Goal: Task Accomplishment & Management: Complete application form

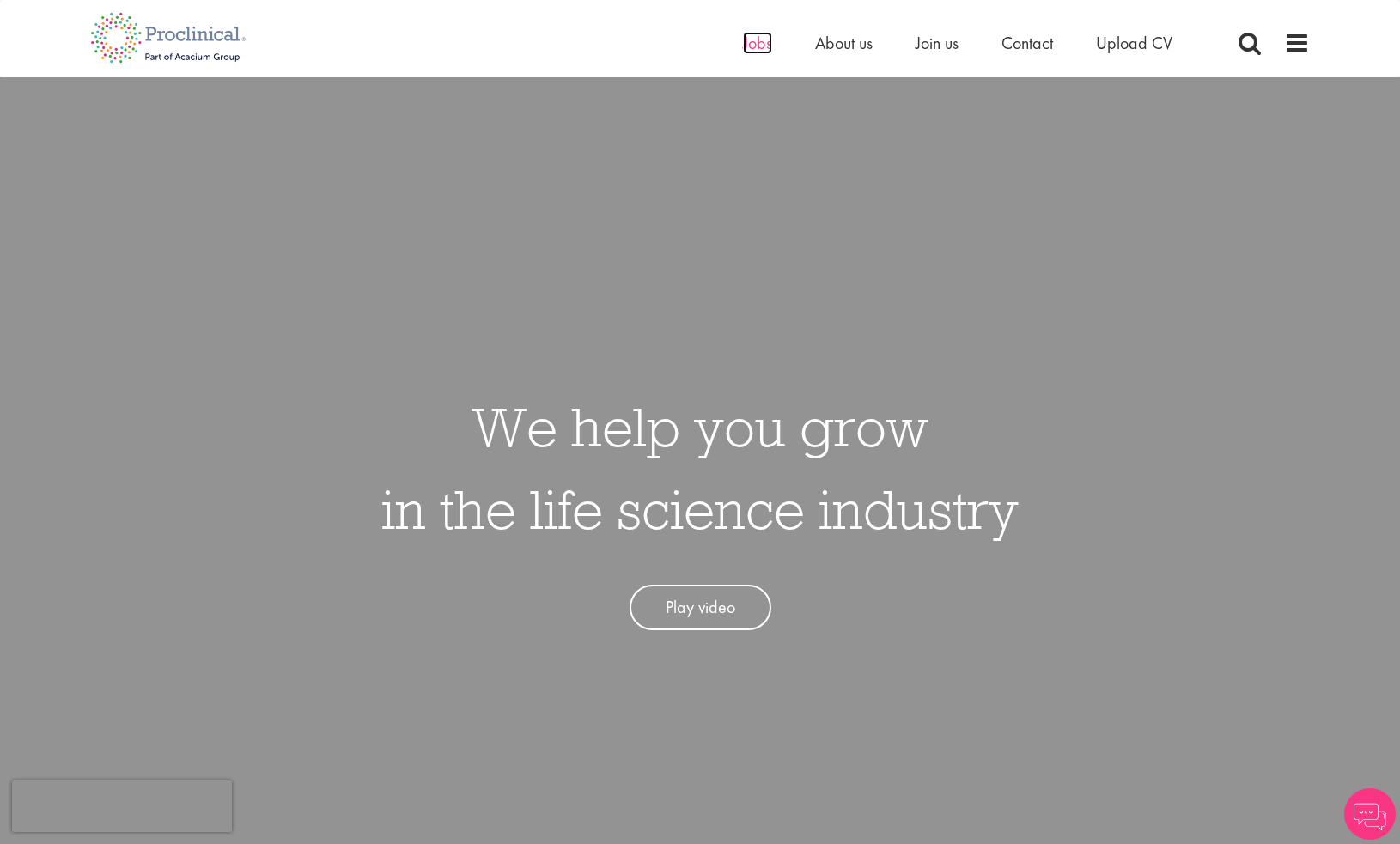
click at [758, 39] on span "Jobs" at bounding box center [758, 43] width 29 height 22
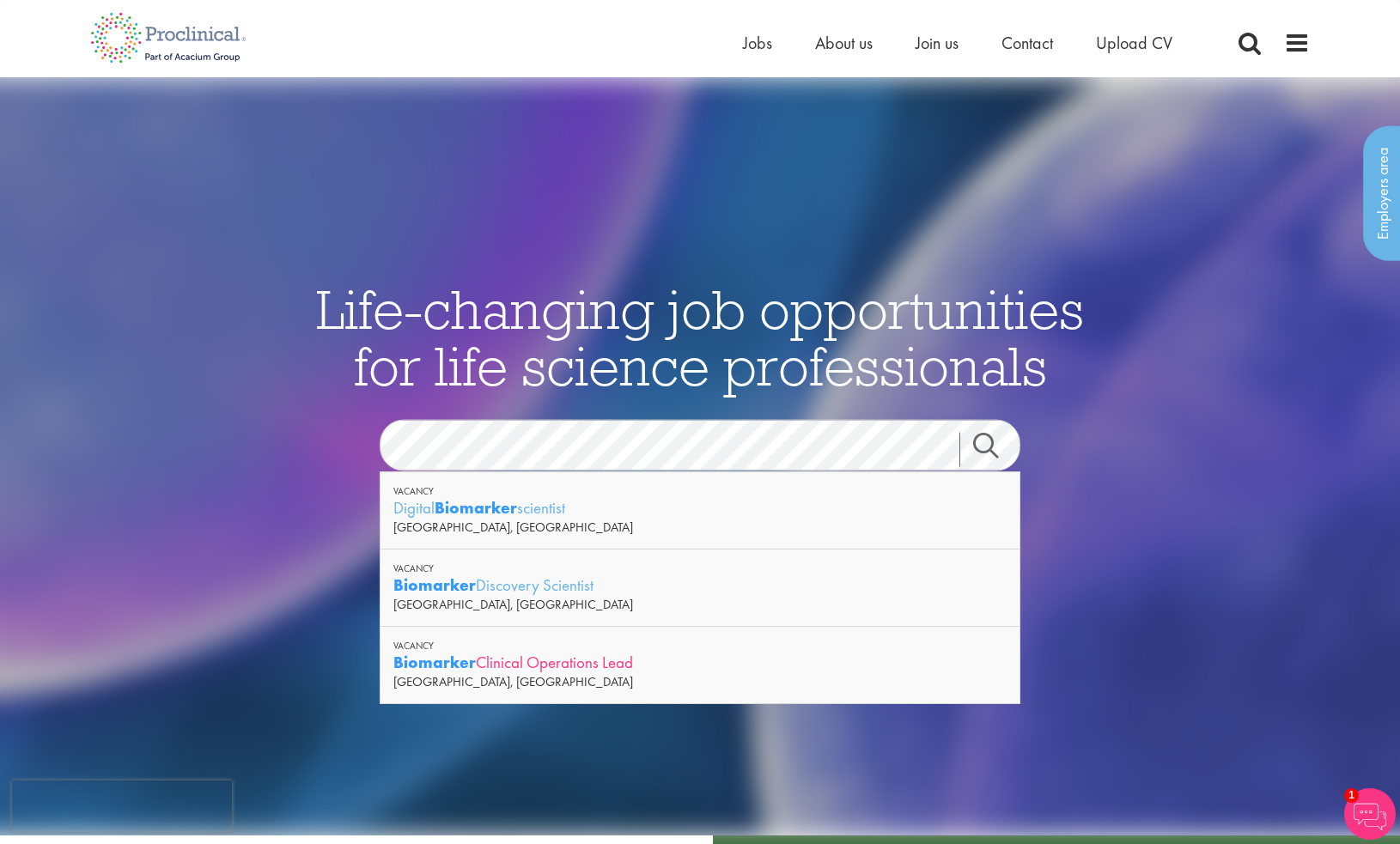
click at [495, 665] on div "Biomarker Clinical Operations Lead" at bounding box center [699, 661] width 613 height 21
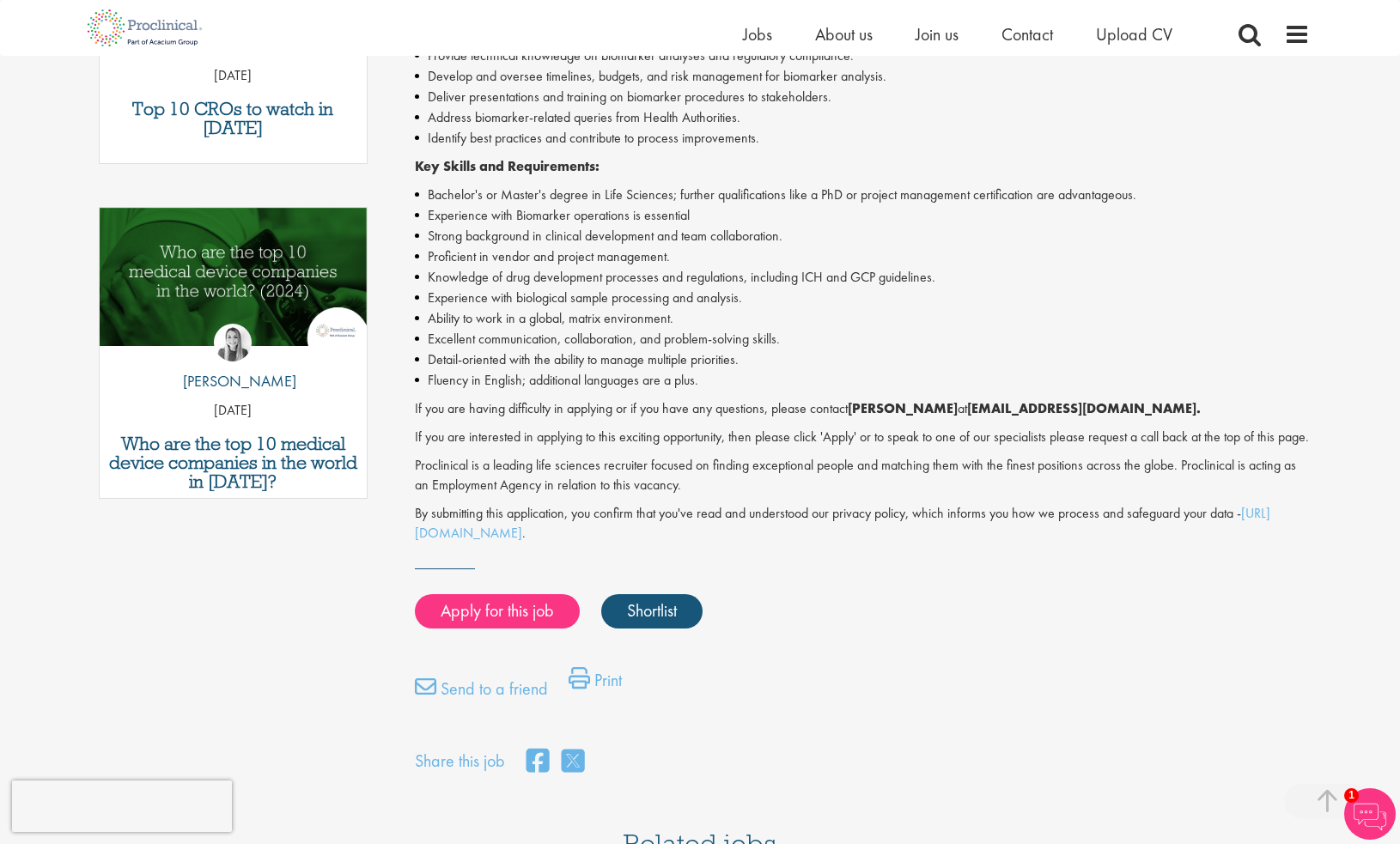
scroll to position [754, 0]
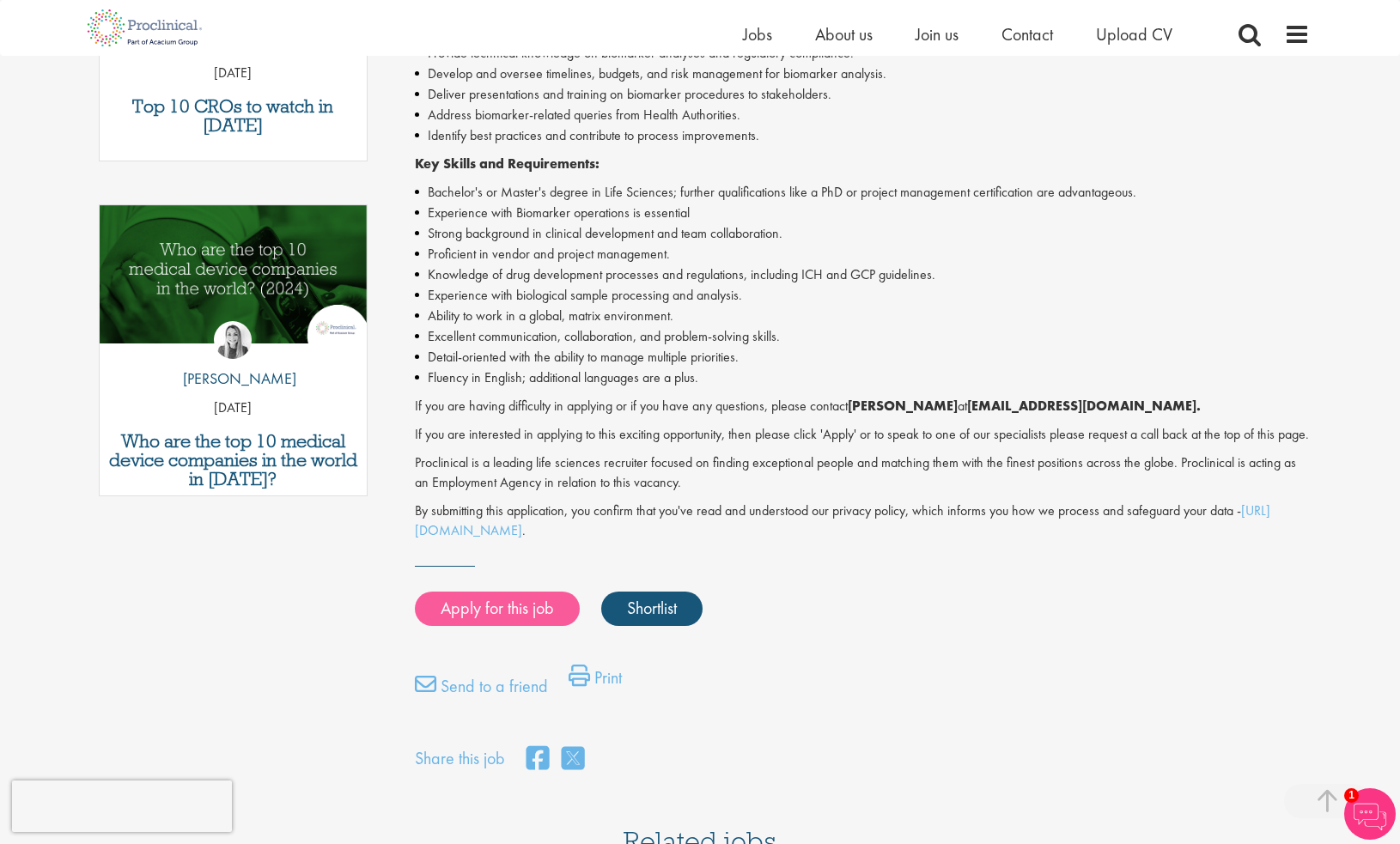
click at [496, 617] on link "Apply for this job" at bounding box center [497, 608] width 164 height 35
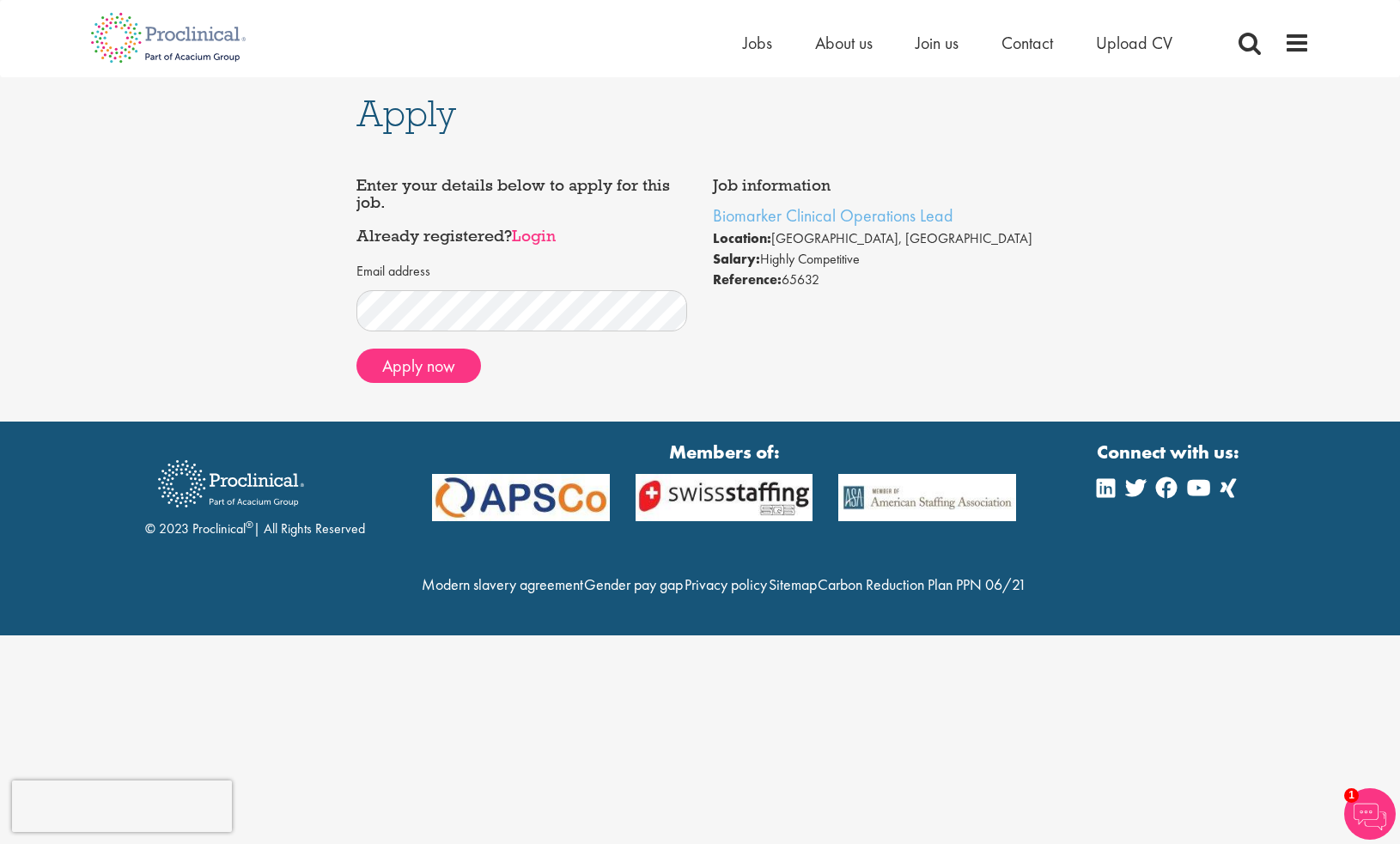
click at [537, 237] on link "Login" at bounding box center [534, 235] width 44 height 21
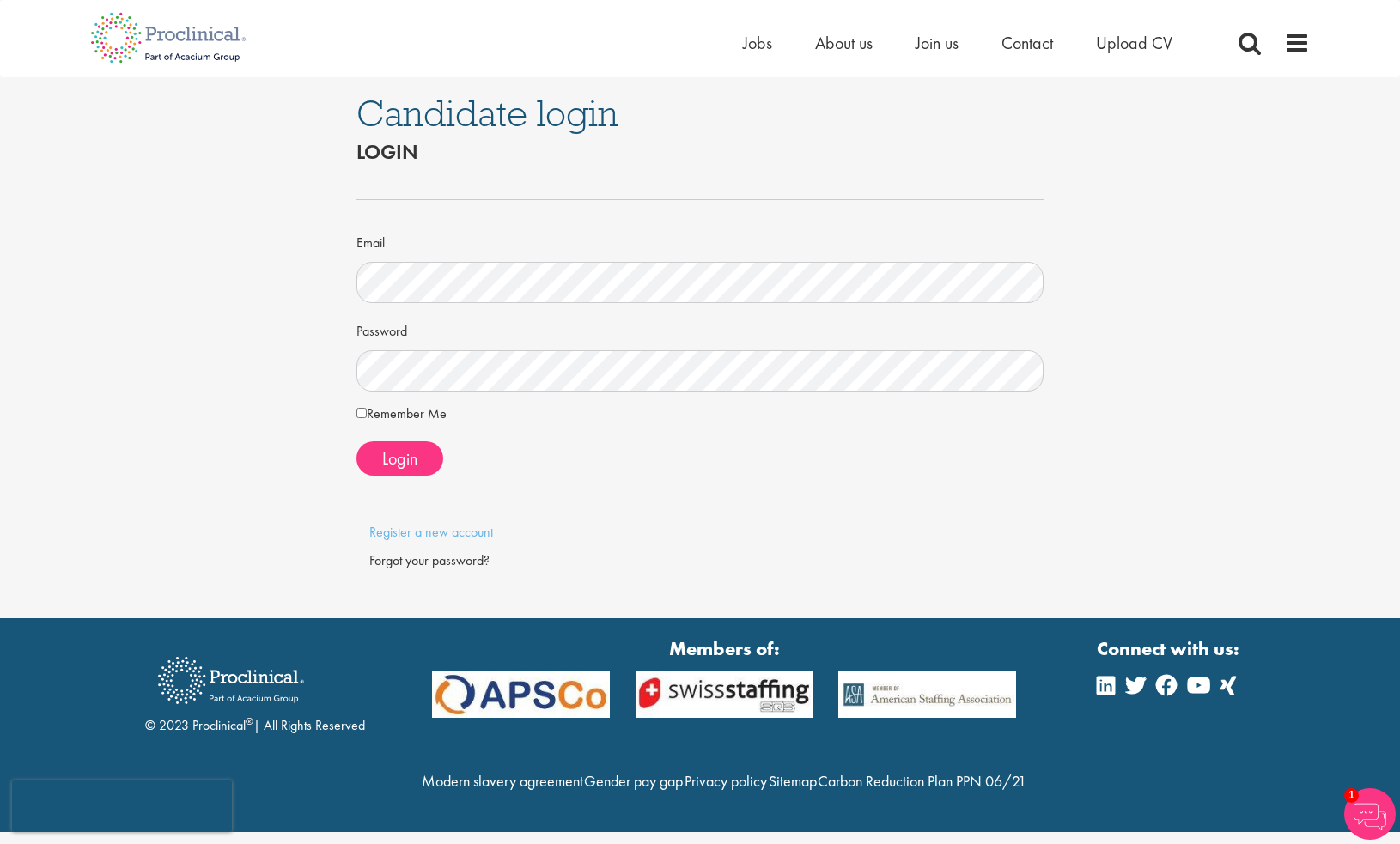
click at [406, 417] on label "Remember Me" at bounding box center [401, 415] width 90 height 20
click at [399, 462] on span "Login" at bounding box center [399, 459] width 36 height 22
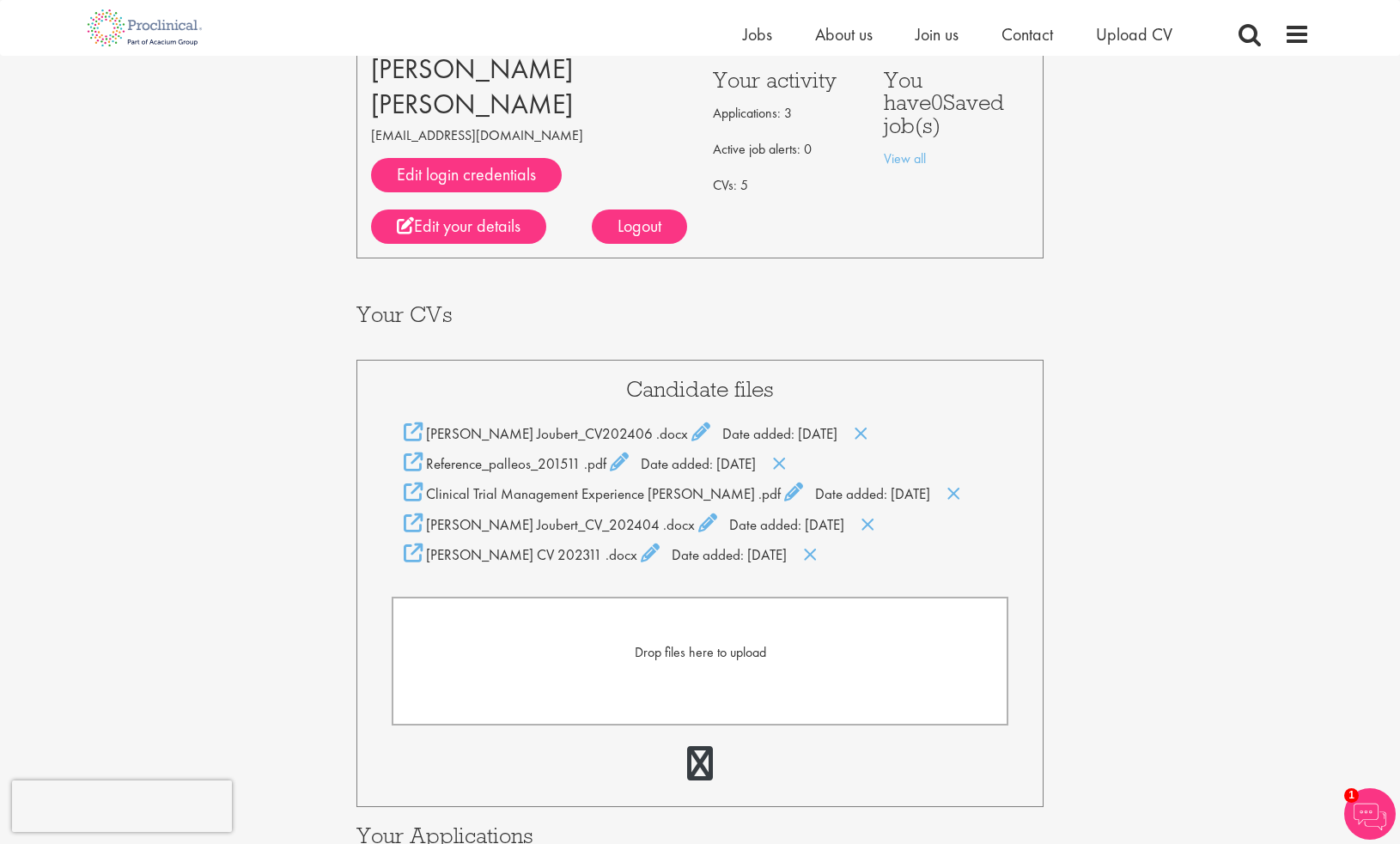
scroll to position [112, 0]
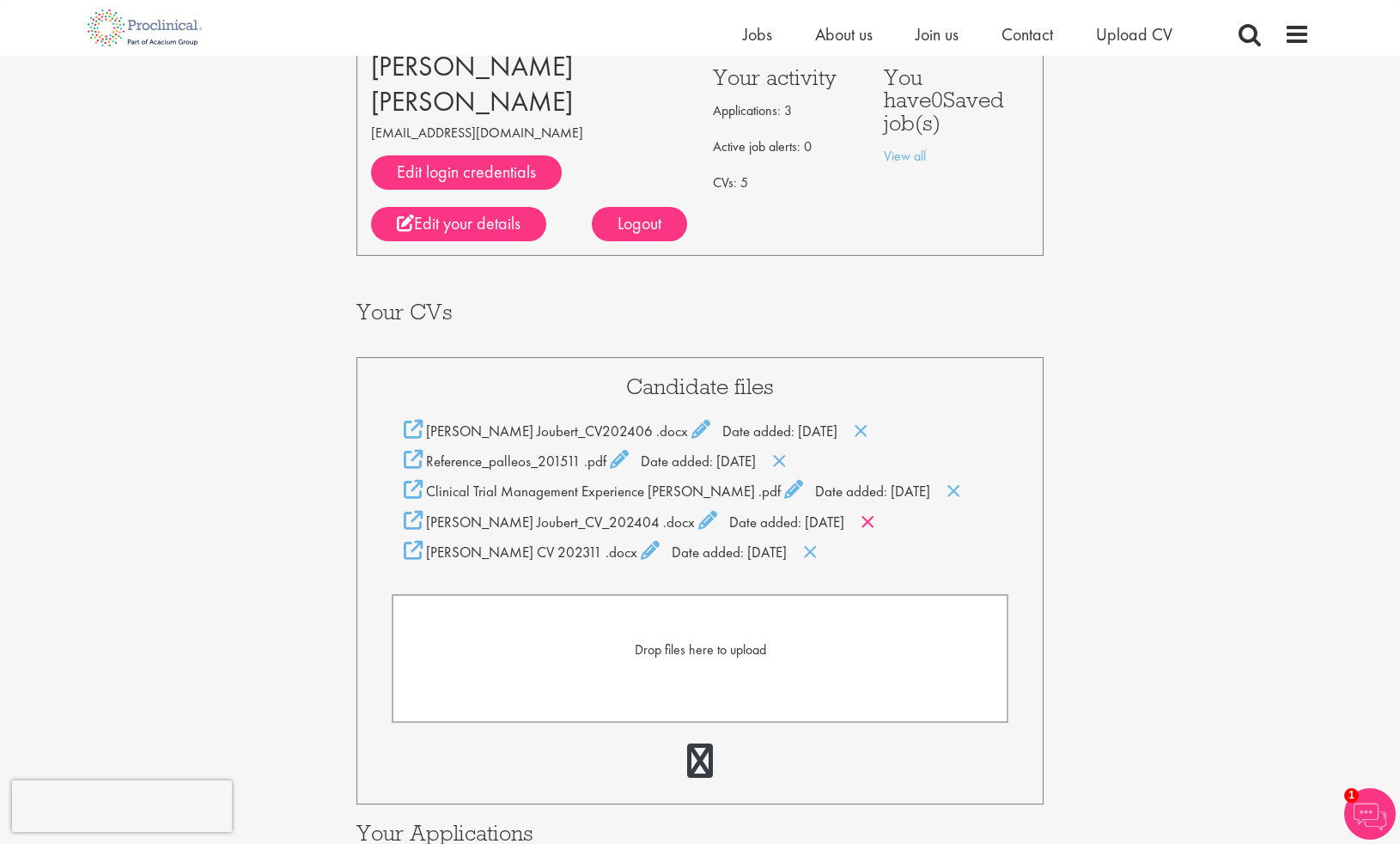
click at [861, 519] on icon at bounding box center [868, 522] width 15 height 19
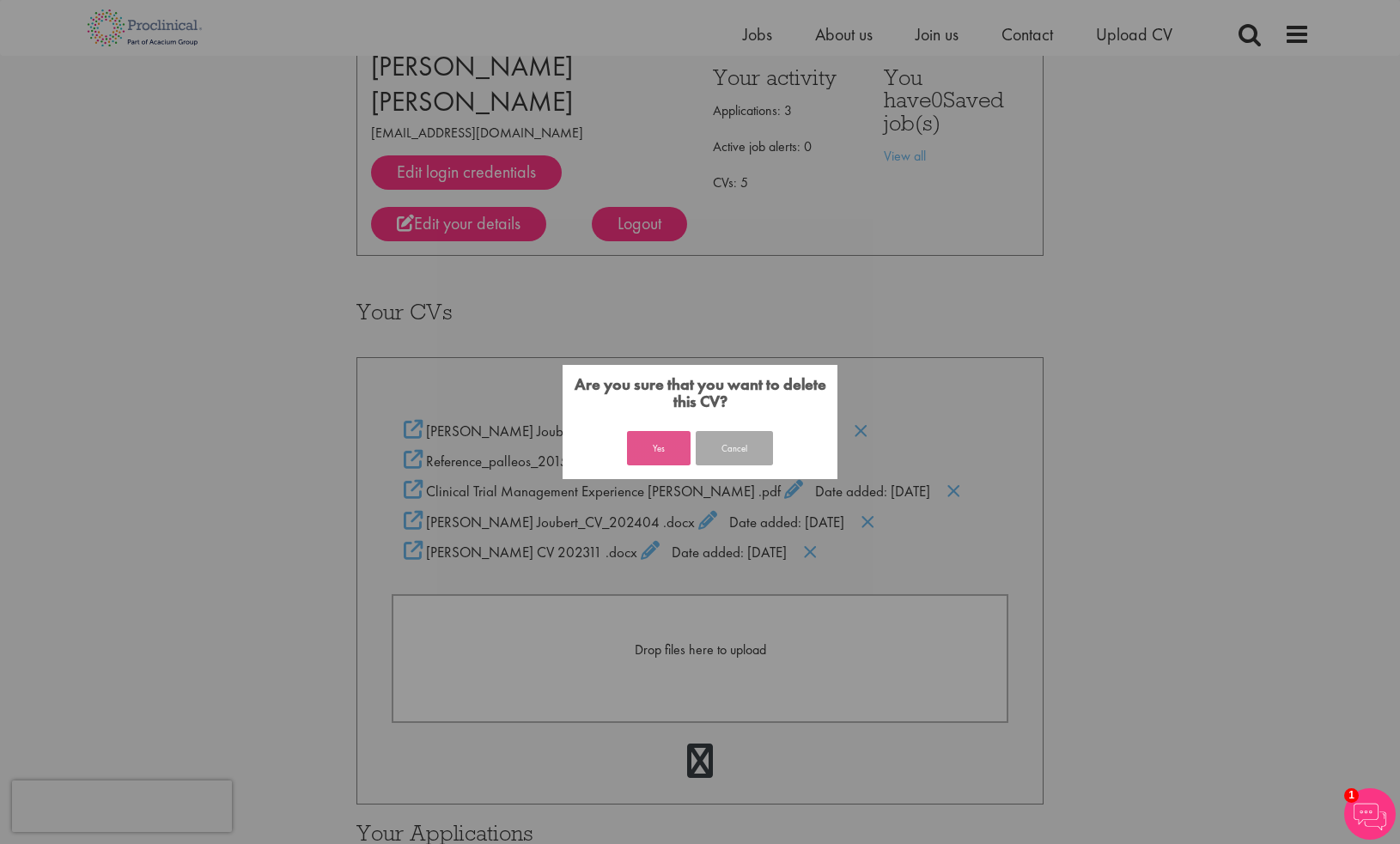
click at [673, 458] on button "Yes" at bounding box center [659, 448] width 64 height 35
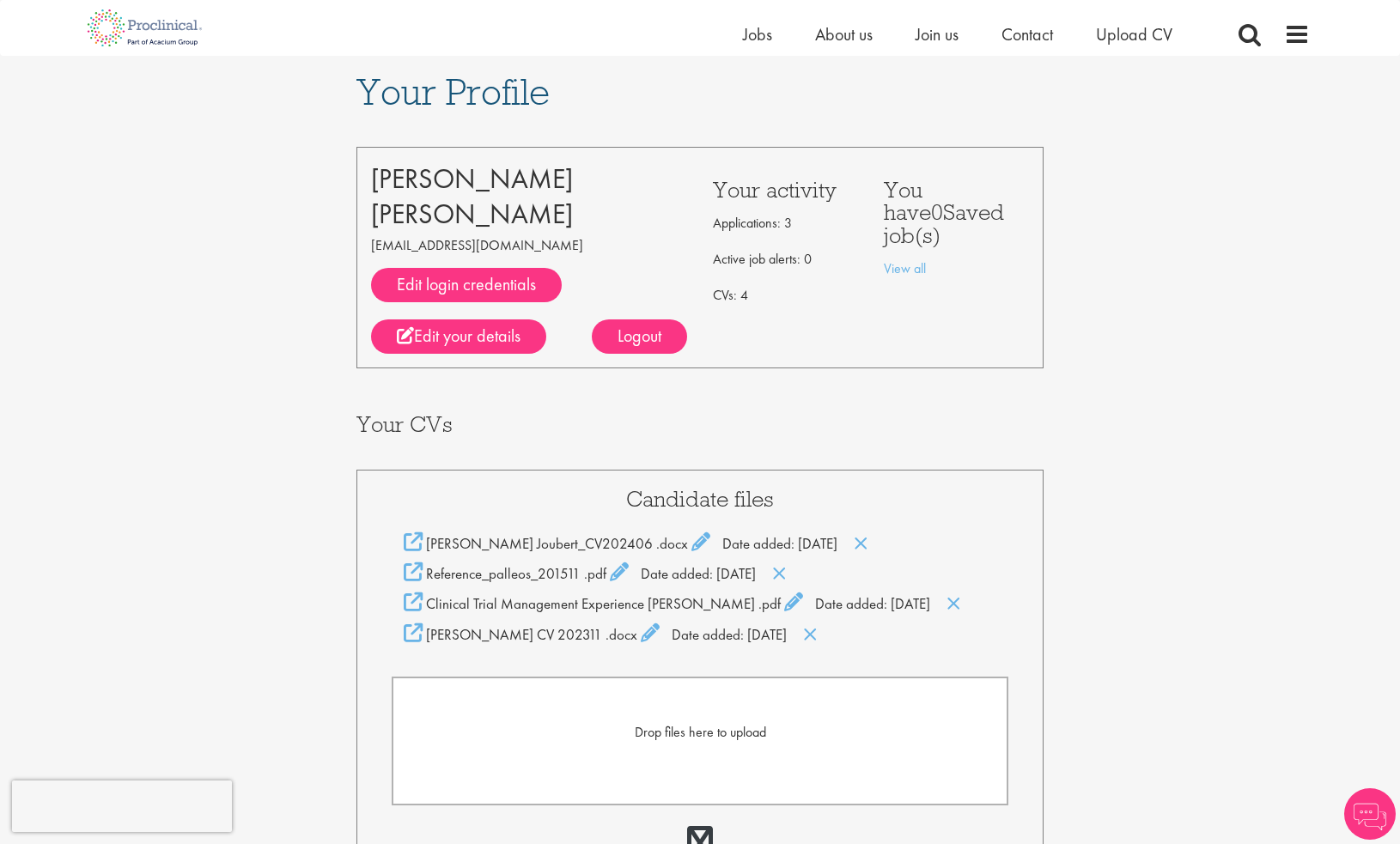
scroll to position [112, 0]
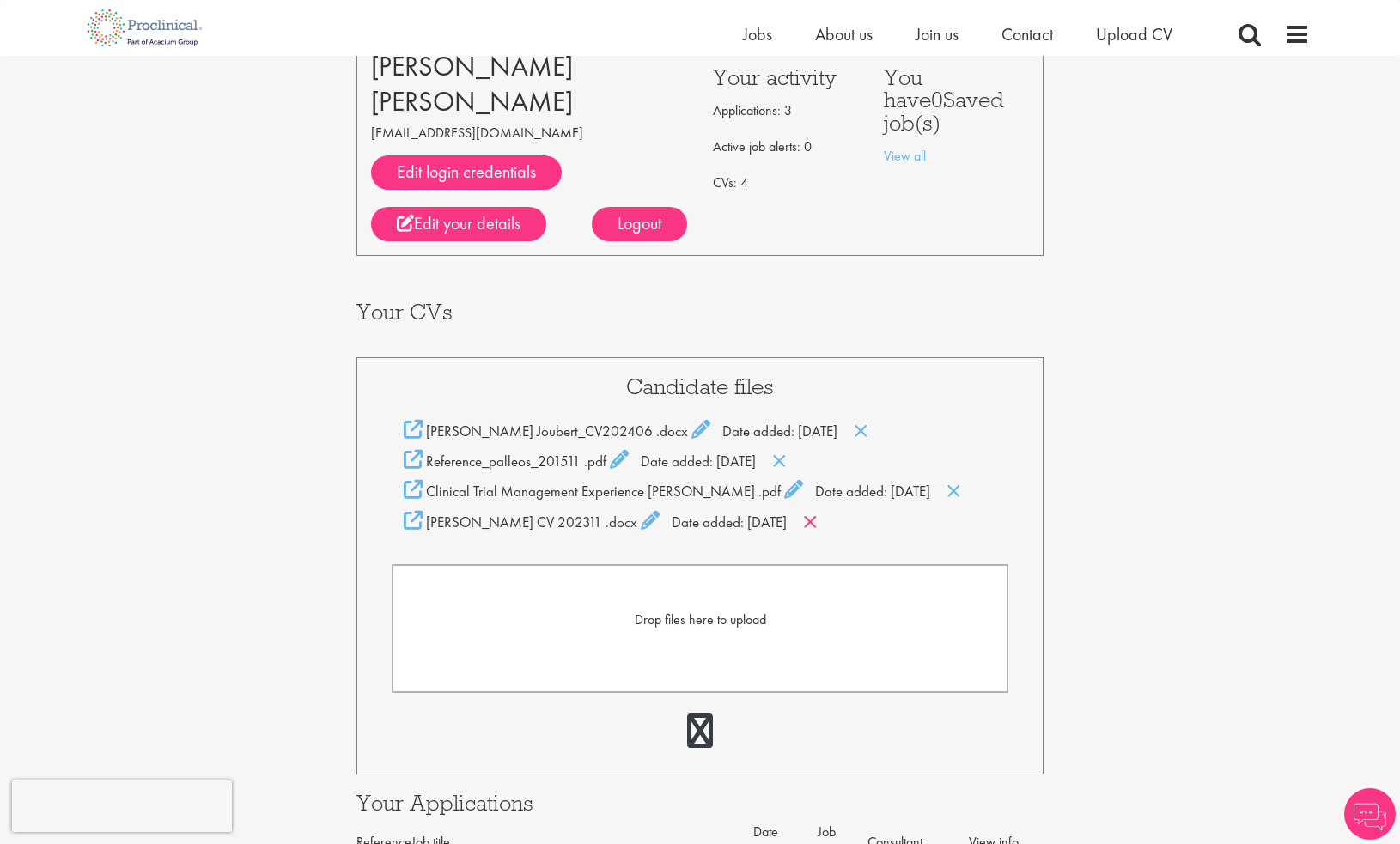
click at [818, 519] on icon at bounding box center [811, 522] width 15 height 19
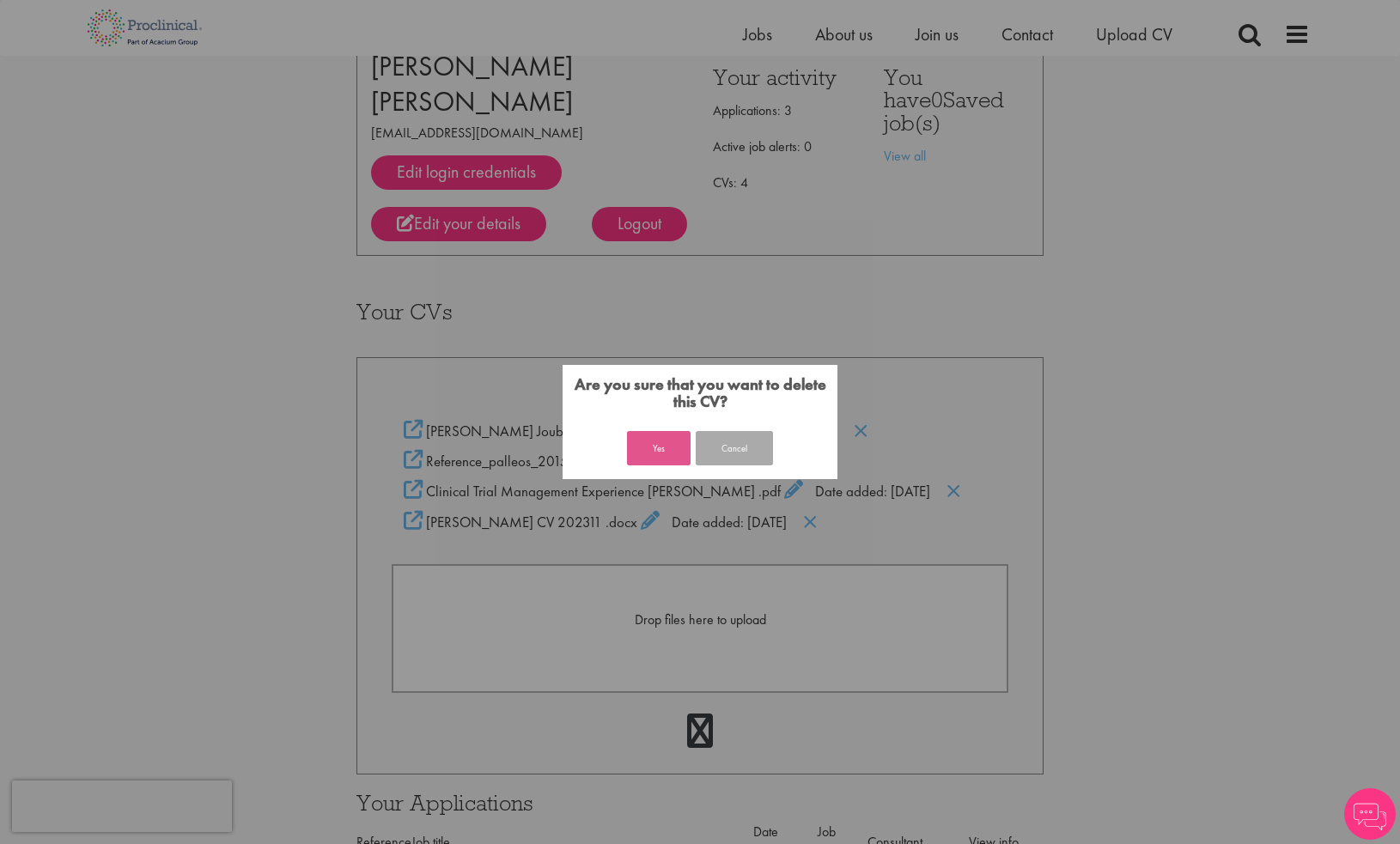
click at [670, 456] on button "Yes" at bounding box center [659, 448] width 64 height 35
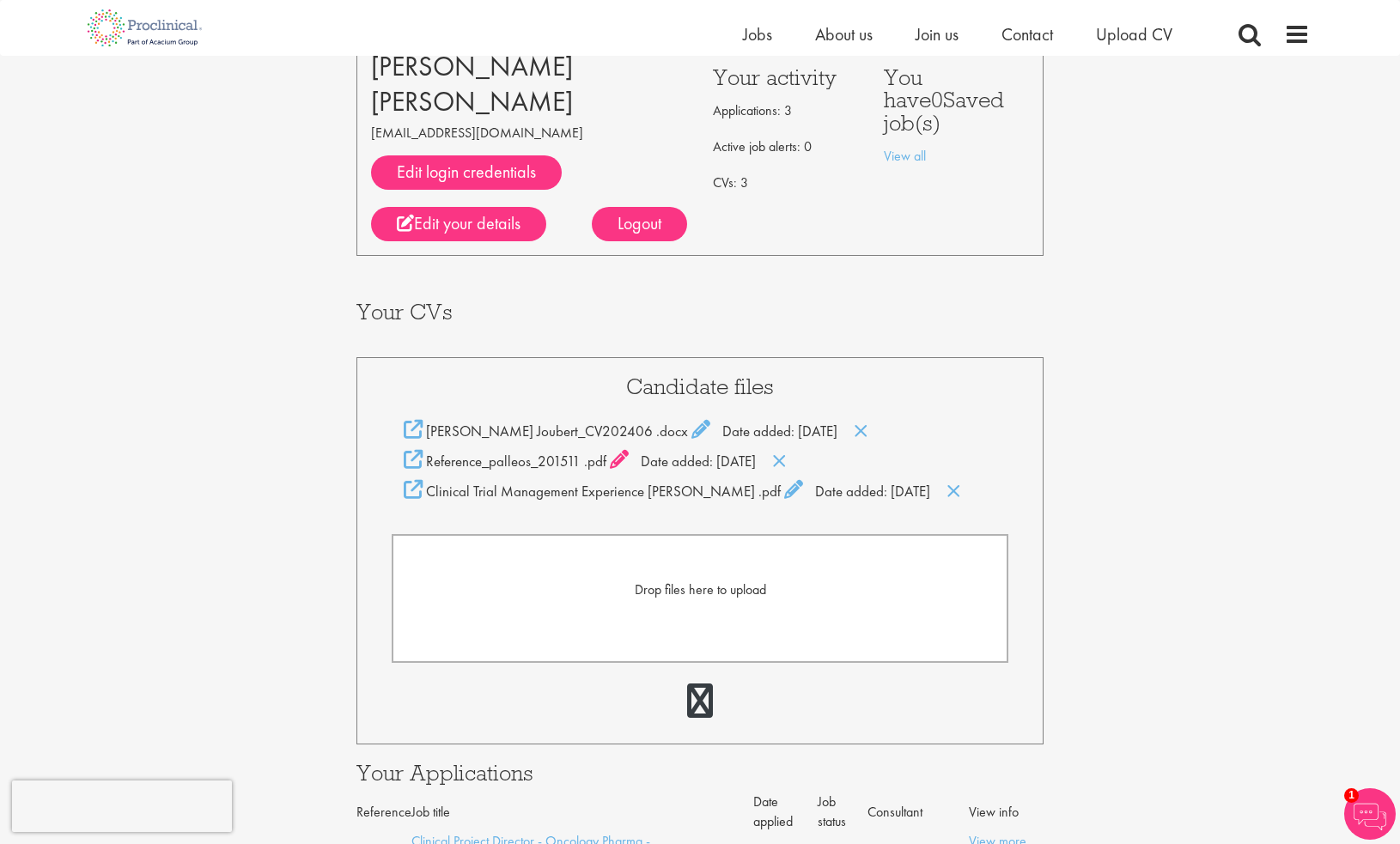
click at [618, 463] on icon at bounding box center [619, 459] width 19 height 19
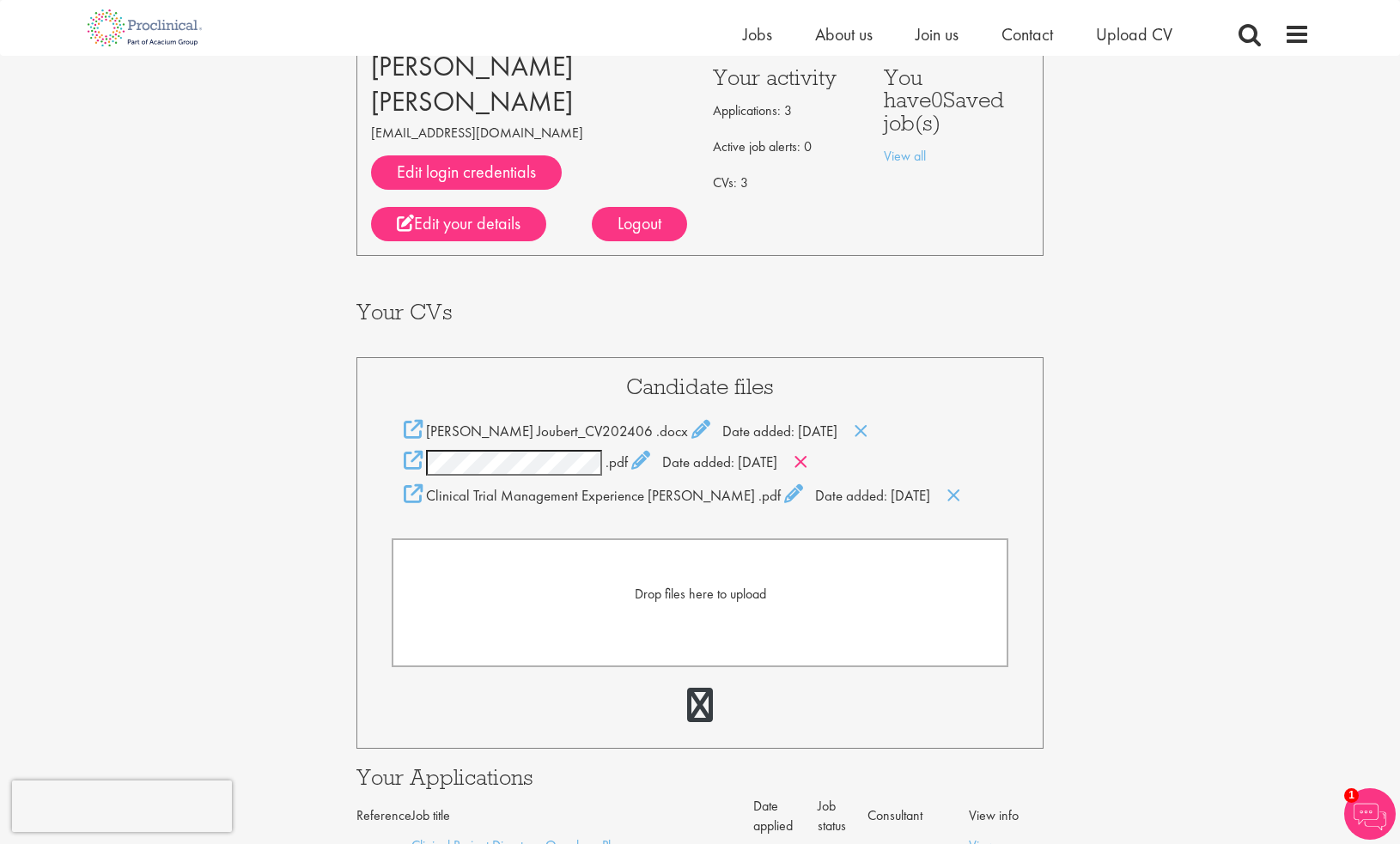
click at [808, 459] on icon at bounding box center [801, 461] width 15 height 19
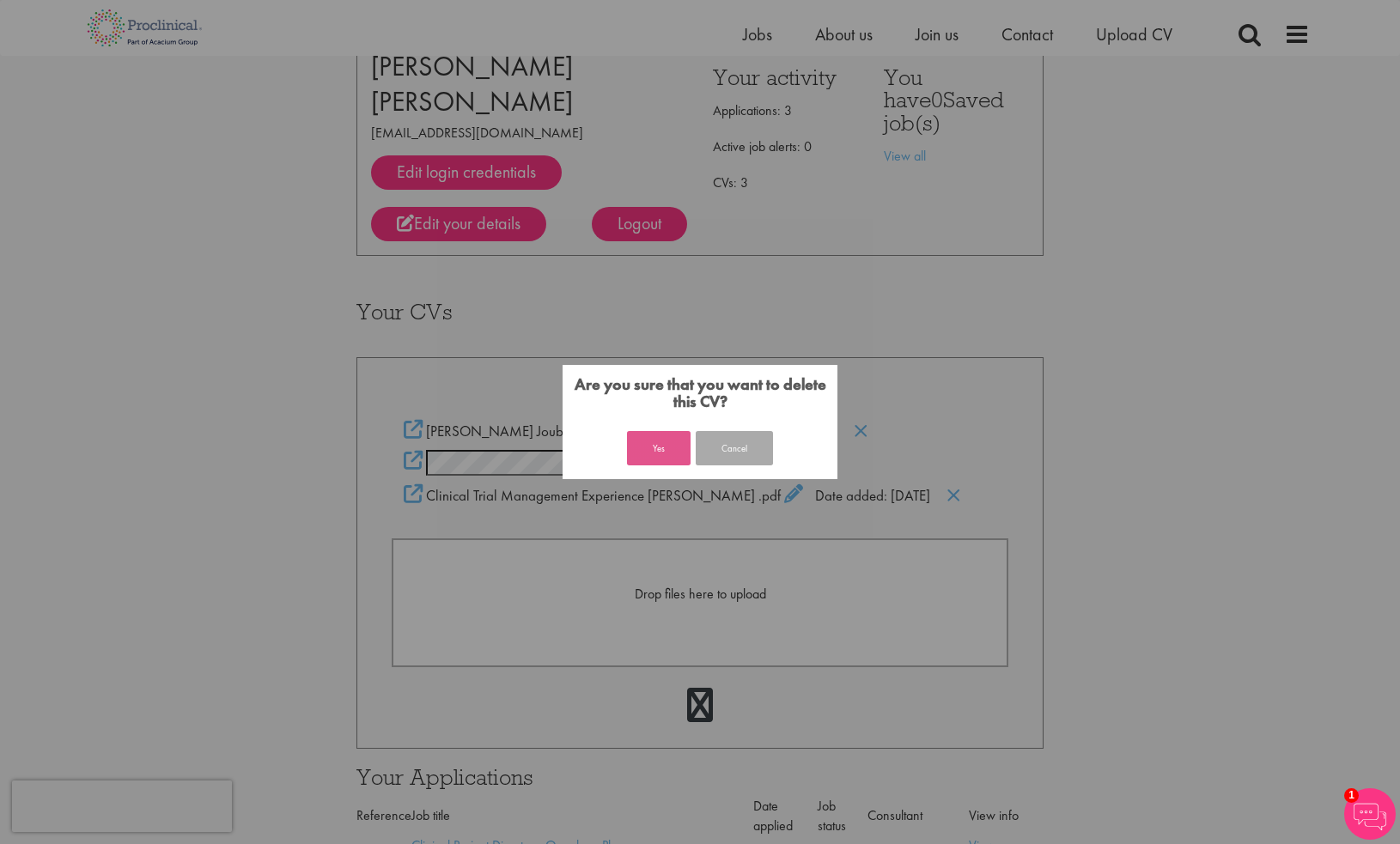
click at [652, 452] on button "Yes" at bounding box center [659, 448] width 64 height 35
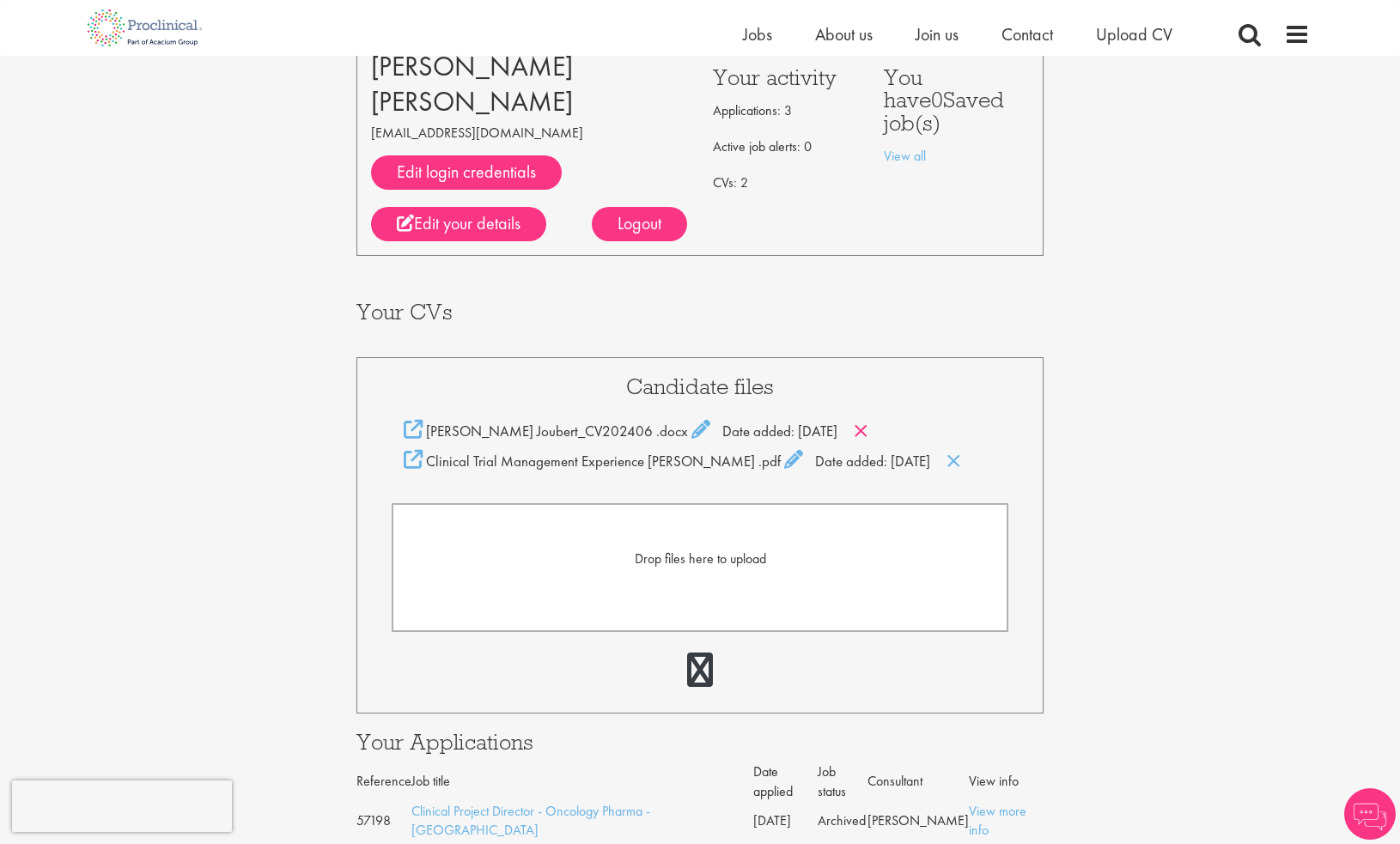
click at [854, 428] on icon at bounding box center [861, 430] width 15 height 19
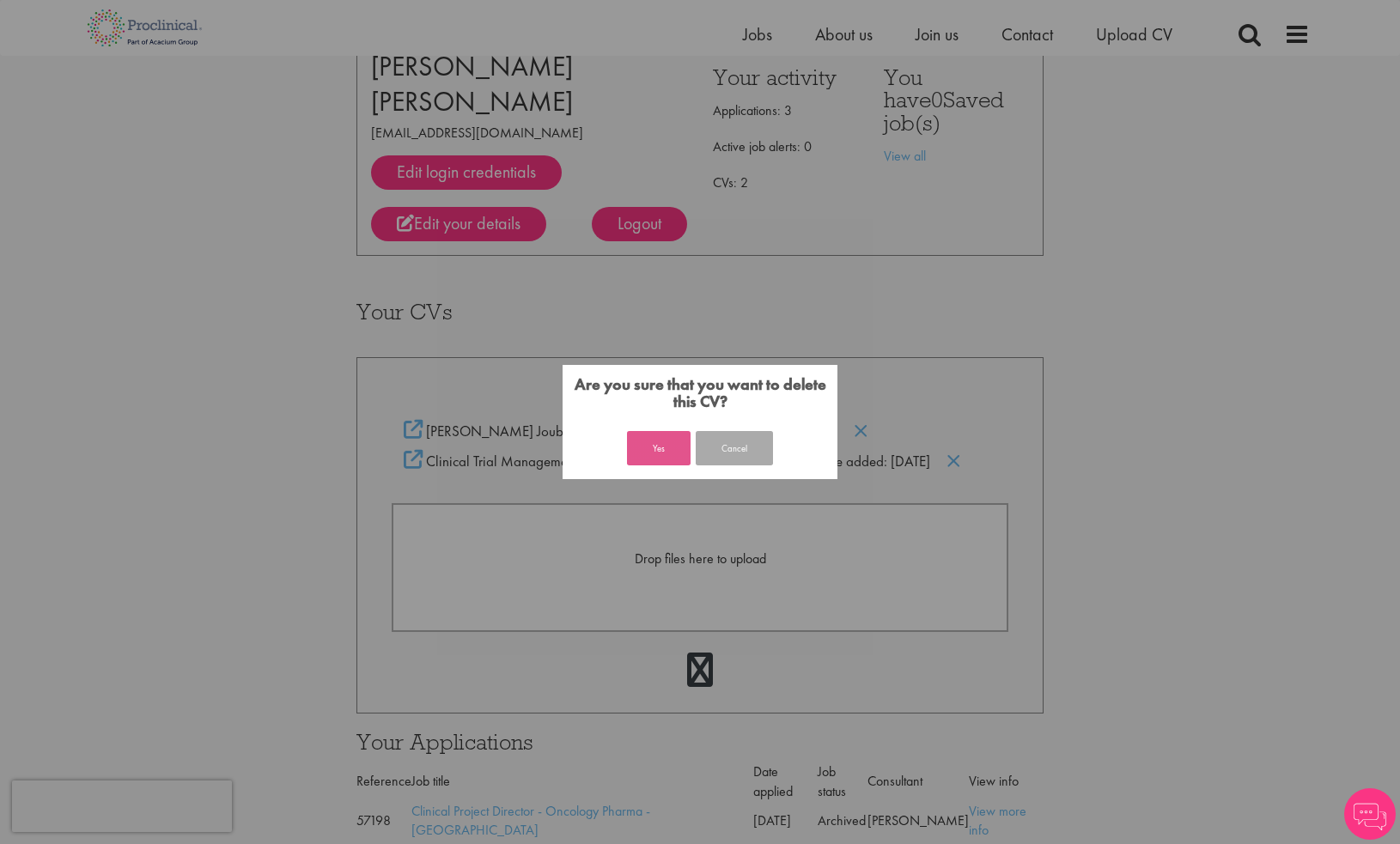
click at [669, 448] on button "Yes" at bounding box center [659, 448] width 64 height 35
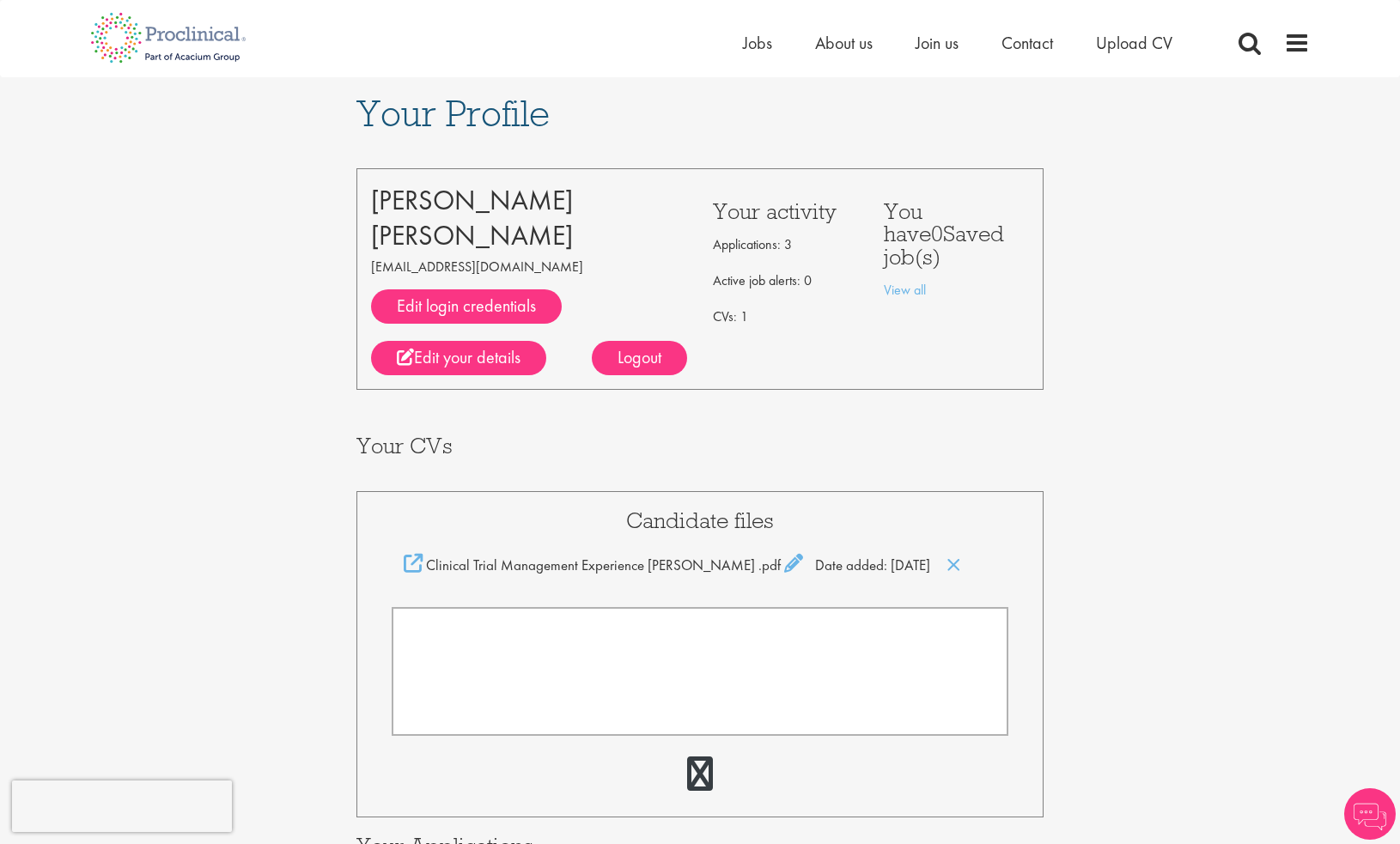
scroll to position [112, 0]
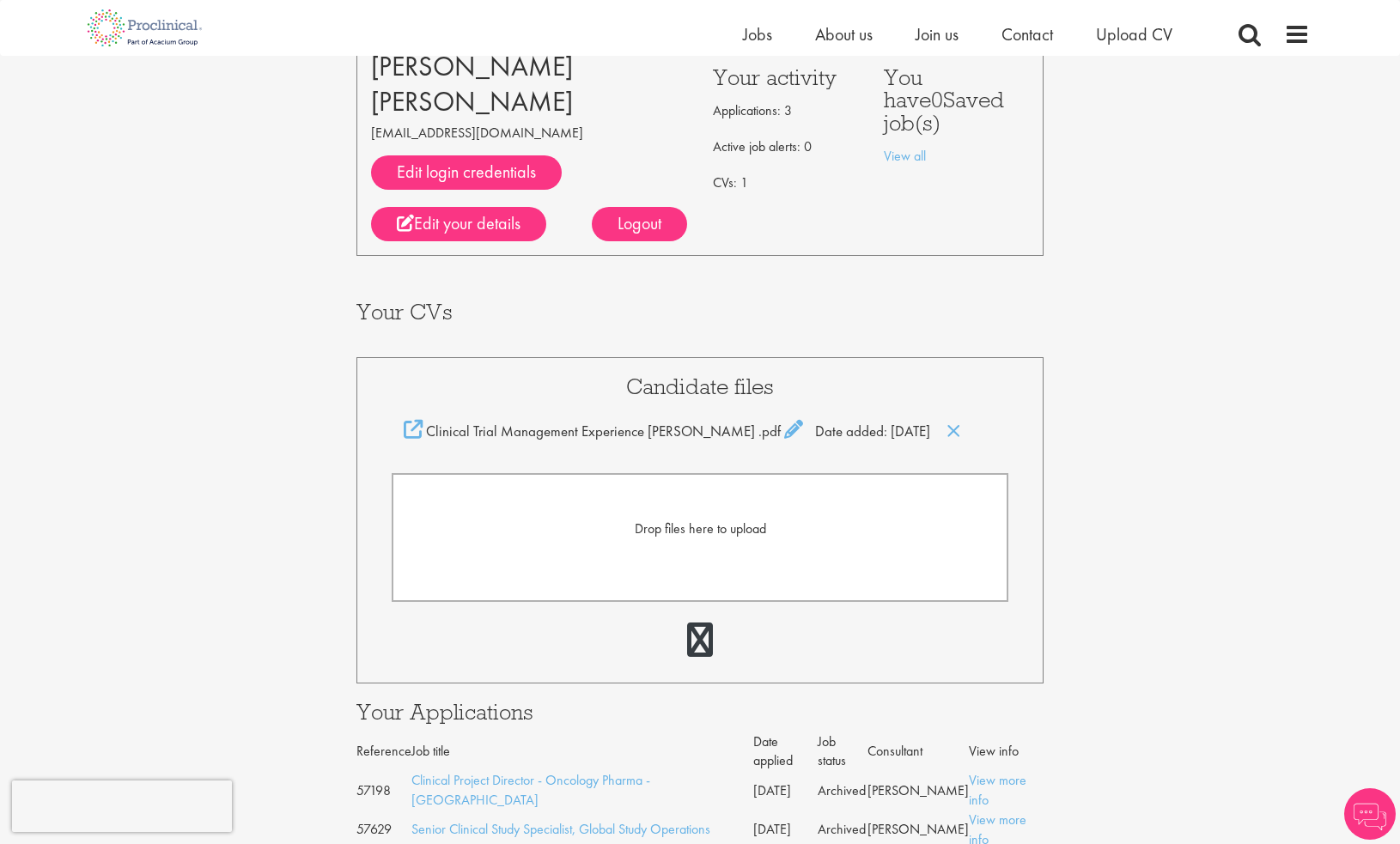
click at [685, 533] on span "Drop files here to upload" at bounding box center [700, 528] width 132 height 18
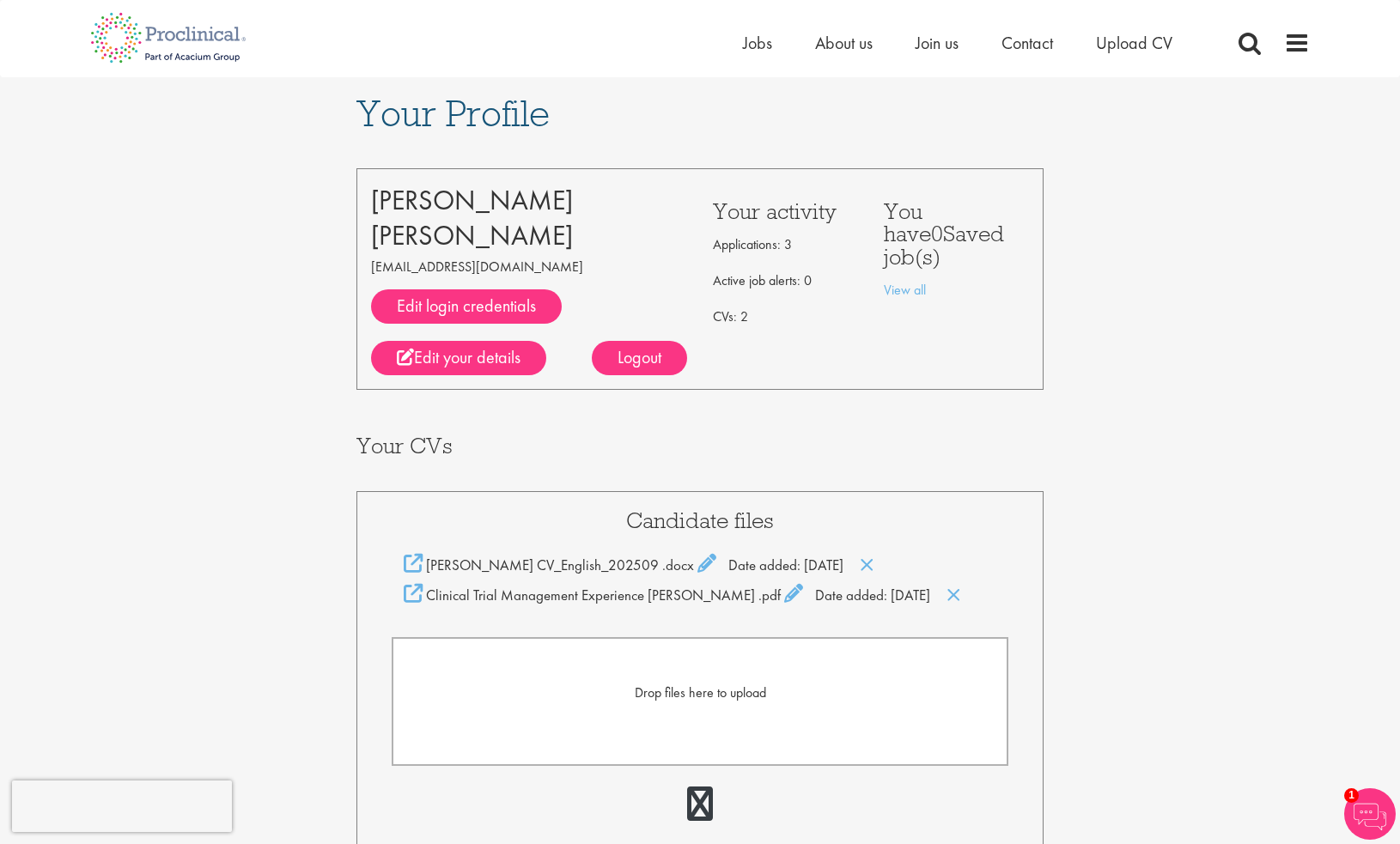
click at [665, 690] on span "Drop files here to upload" at bounding box center [700, 692] width 132 height 18
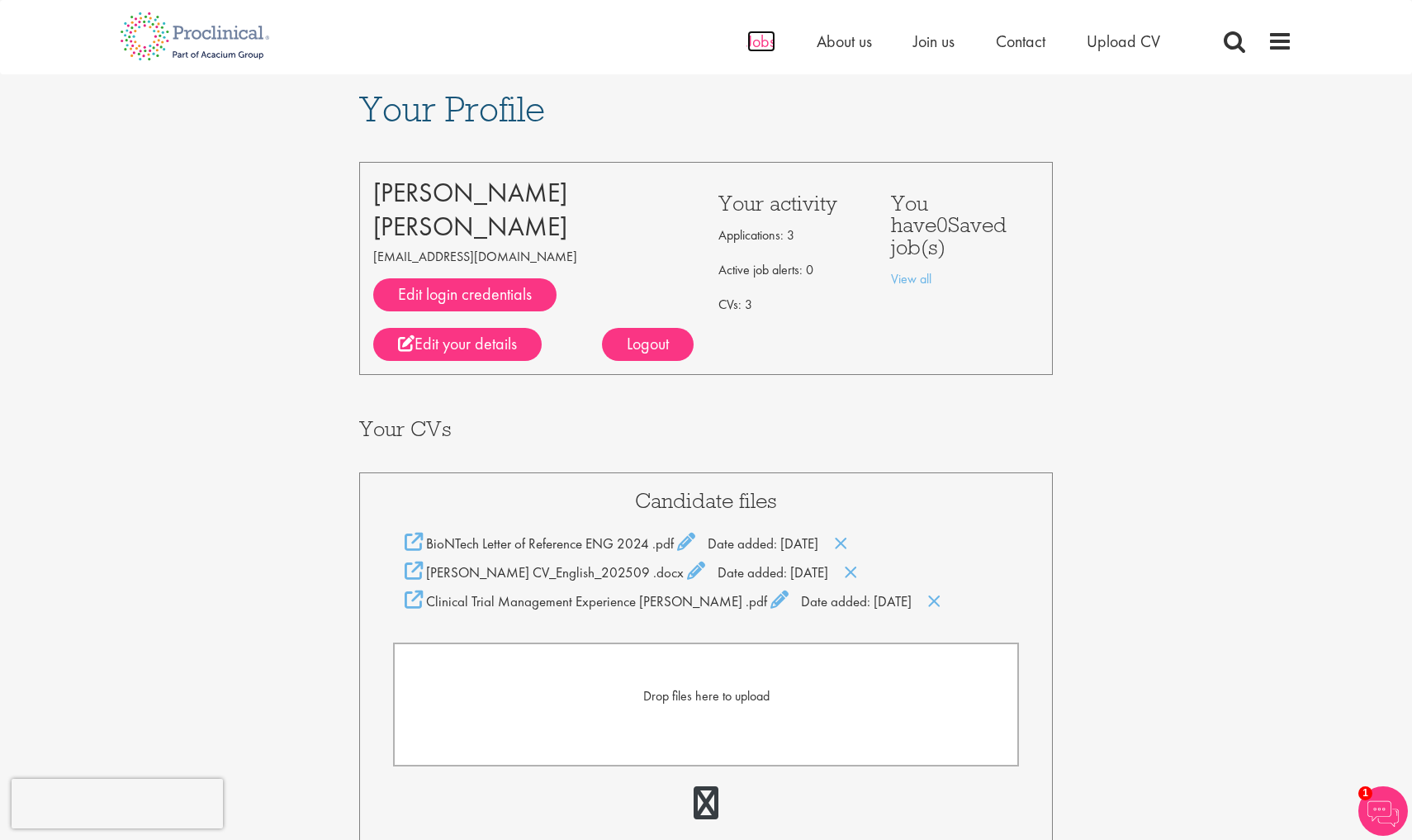
click at [757, 40] on span "Jobs" at bounding box center [761, 41] width 28 height 21
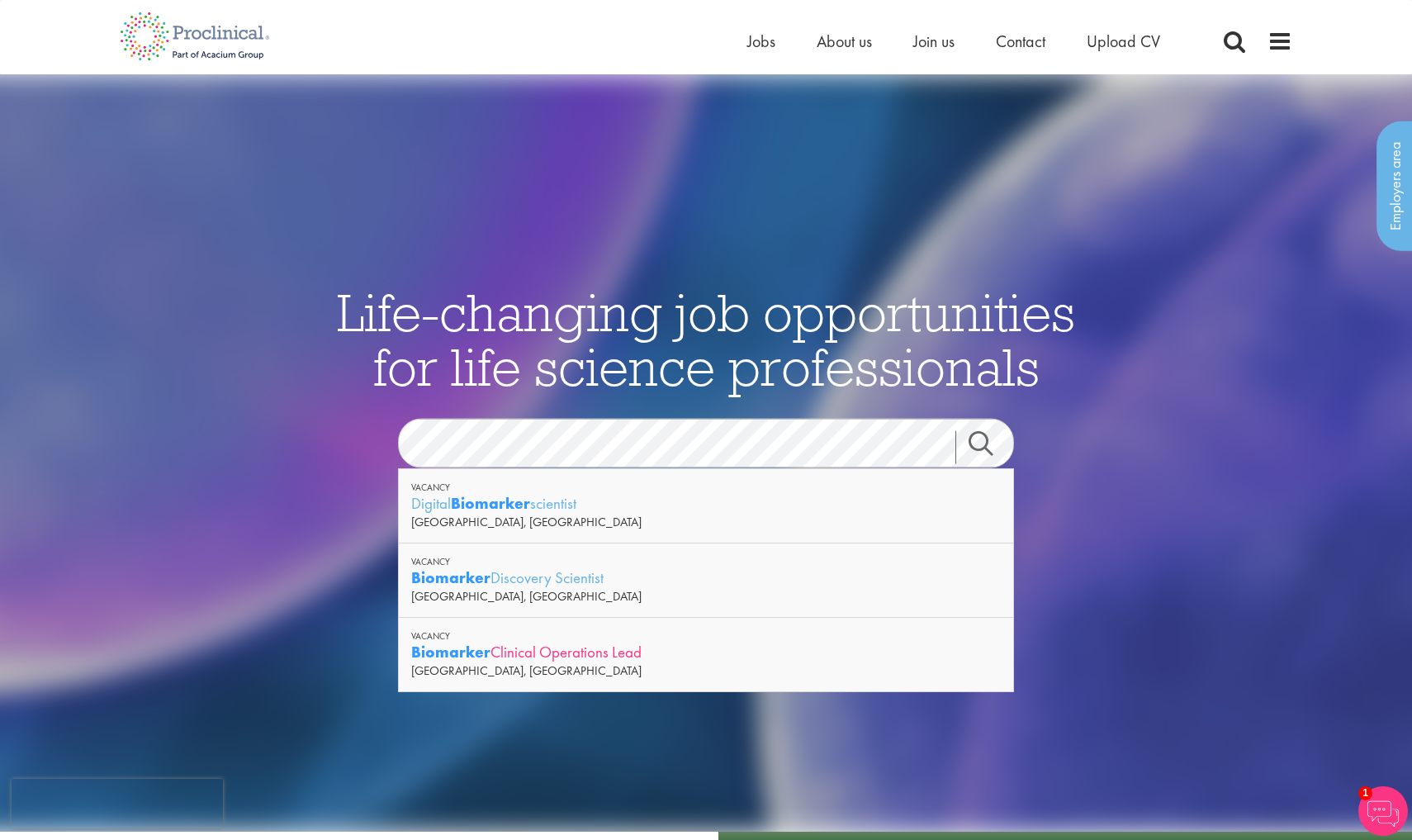
click at [441, 650] on strong "Biomarker" at bounding box center [451, 651] width 79 height 20
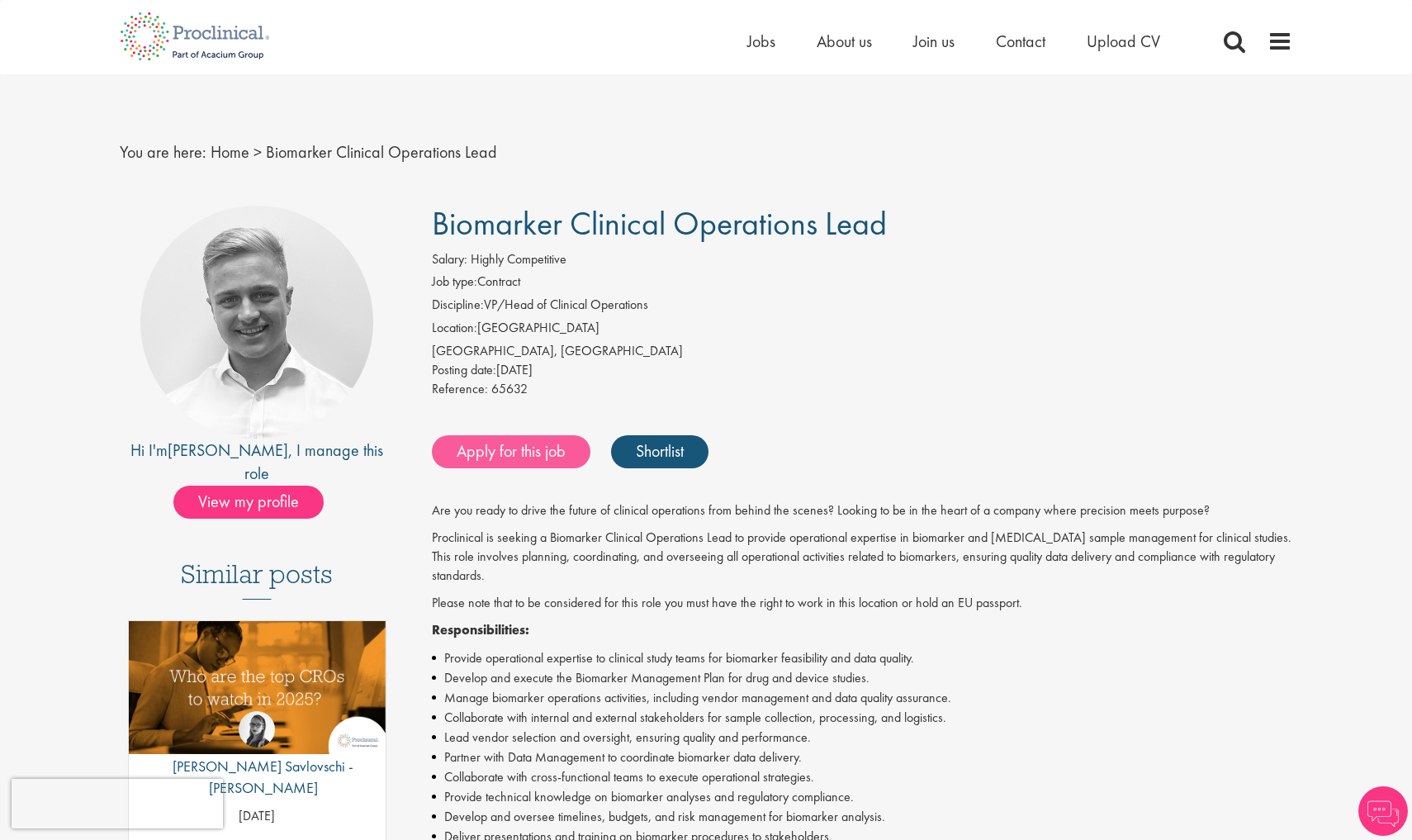
click at [509, 445] on link "Apply for this job" at bounding box center [510, 452] width 158 height 33
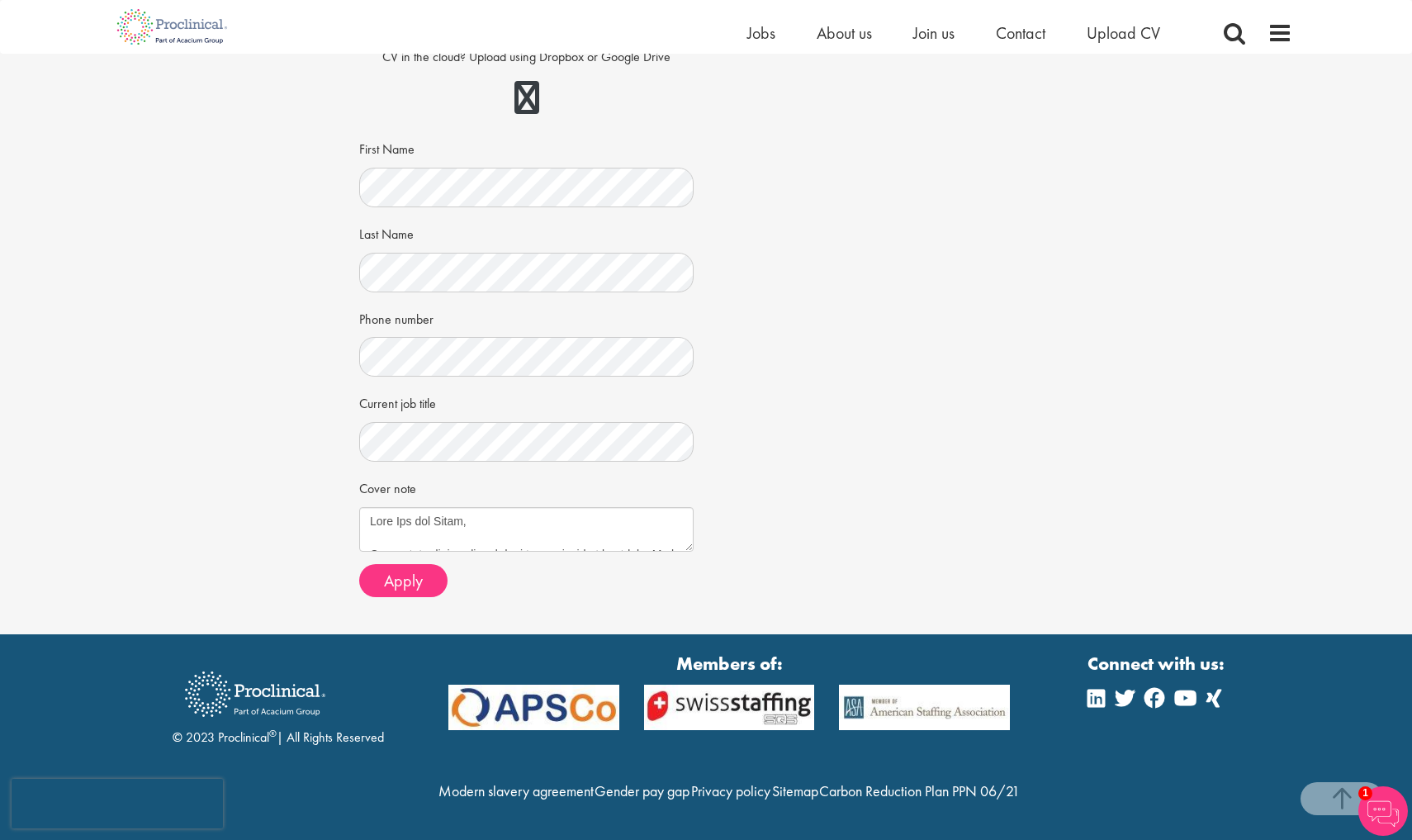
scroll to position [354, 0]
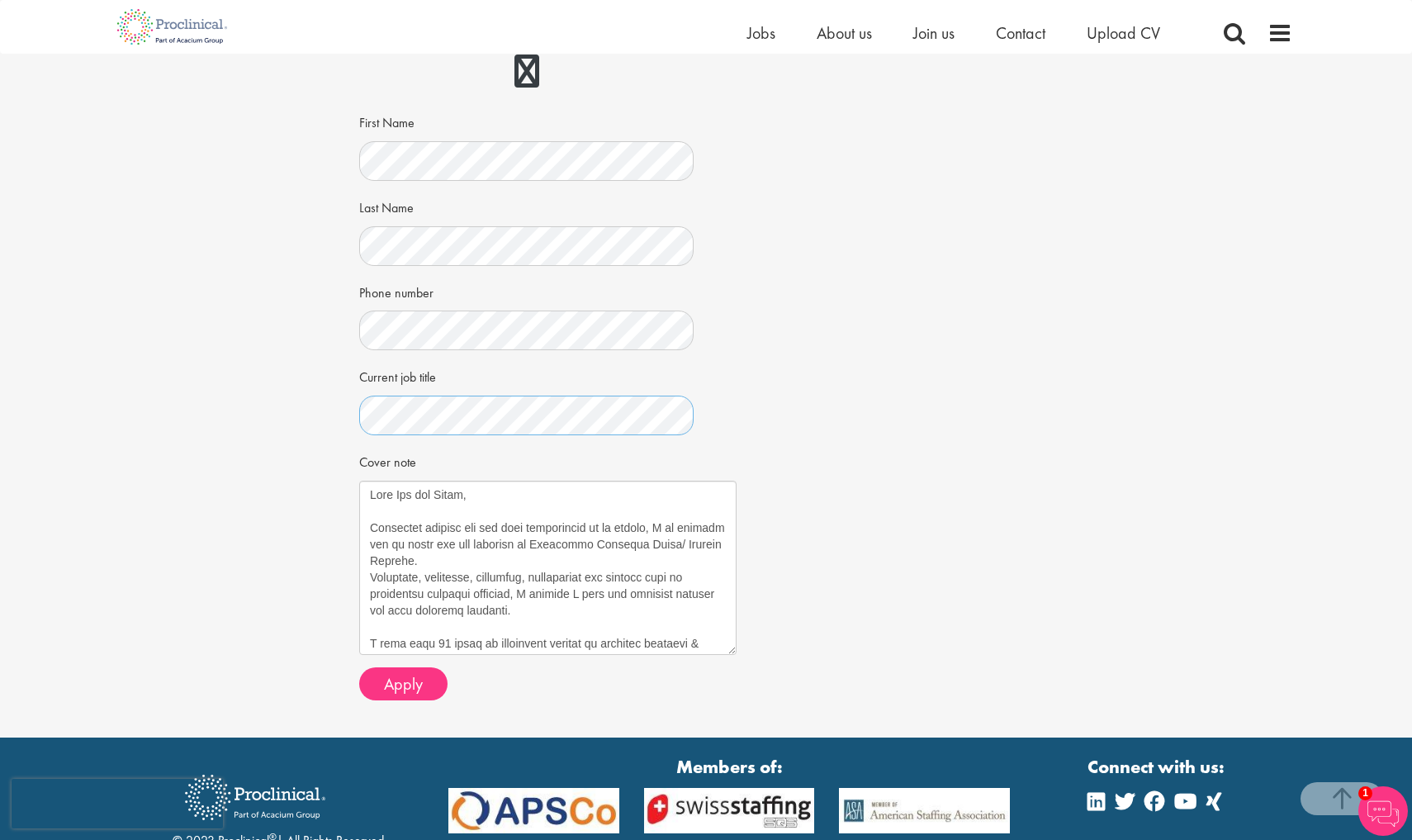
click at [732, 644] on textarea "Cover note" at bounding box center [547, 568] width 377 height 174
drag, startPoint x: 527, startPoint y: 537, endPoint x: 691, endPoint y: 541, distance: 164.0
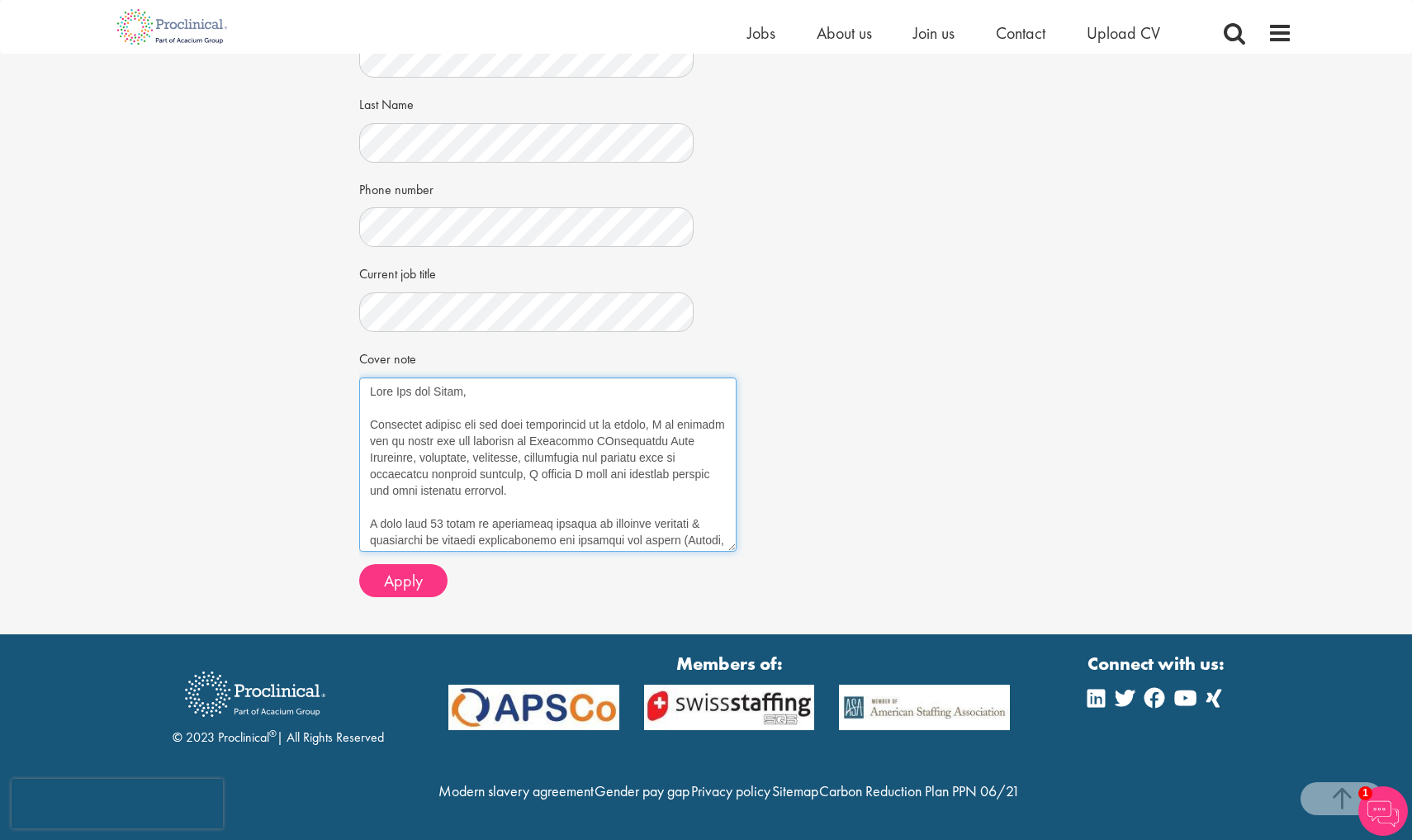
scroll to position [484, 0]
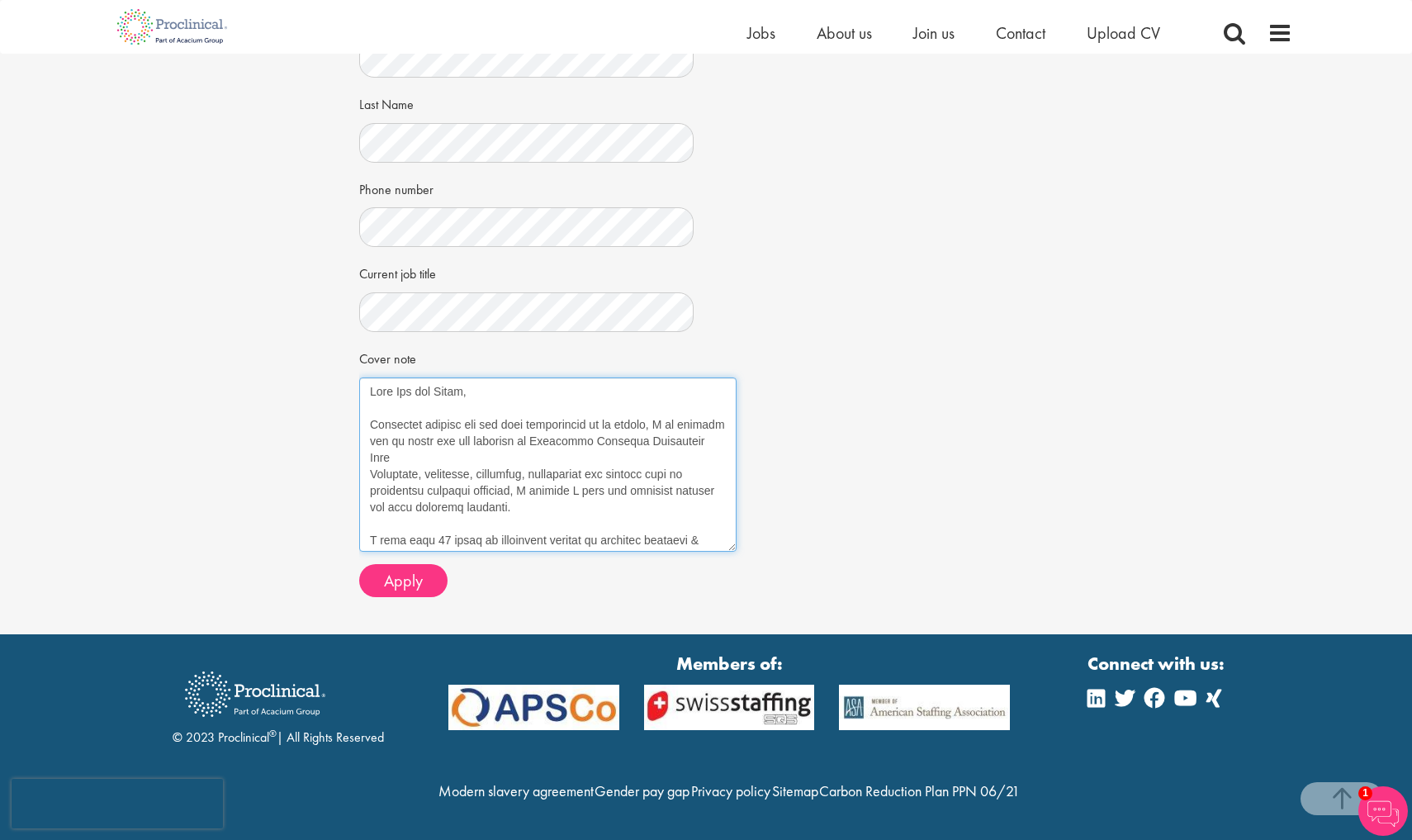
click at [710, 405] on textarea "Cover note" at bounding box center [547, 464] width 377 height 174
drag, startPoint x: 370, startPoint y: 389, endPoint x: 474, endPoint y: 445, distance: 118.1
click at [476, 466] on textarea "Cover note" at bounding box center [547, 464] width 377 height 174
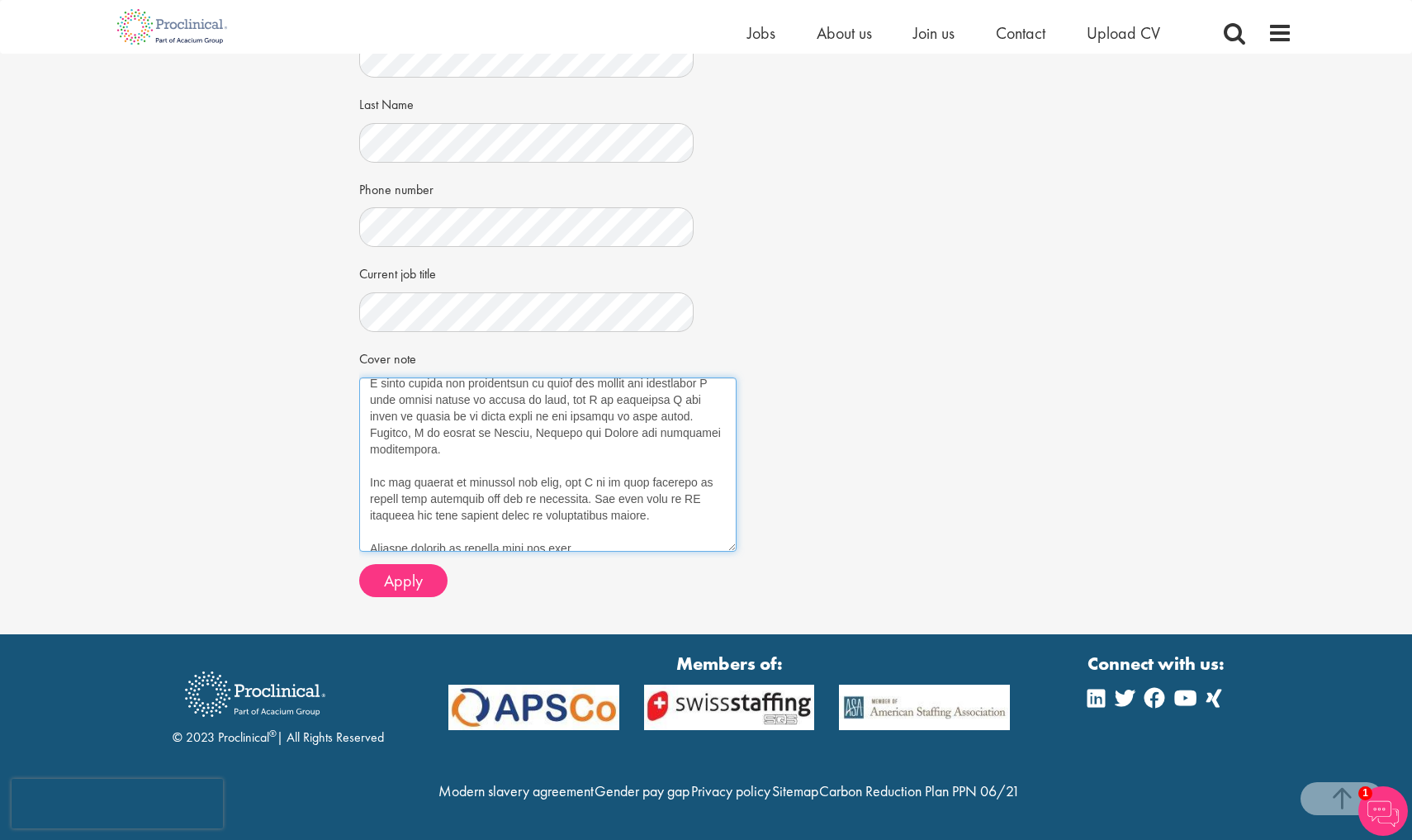
scroll to position [696, 0]
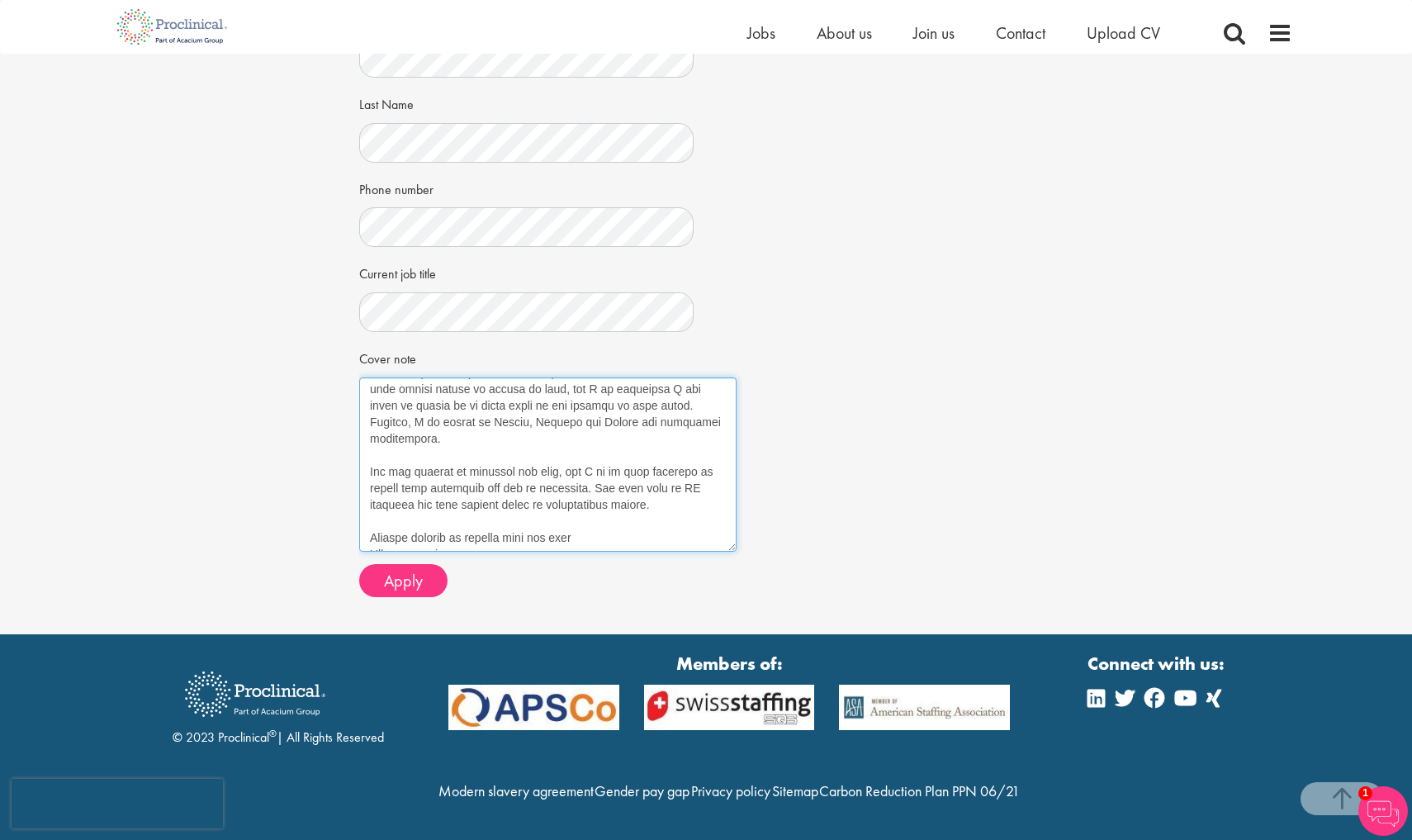
drag, startPoint x: 372, startPoint y: 486, endPoint x: 648, endPoint y: 530, distance: 279.5
click at [648, 530] on form "Choose an existing CV Clinical Trial Management Experience Richard Joubert.pdf …" at bounding box center [526, 157] width 309 height 880
paste textarea "I obtained my PhD in January 2000 in human health & biology in France and moved…"
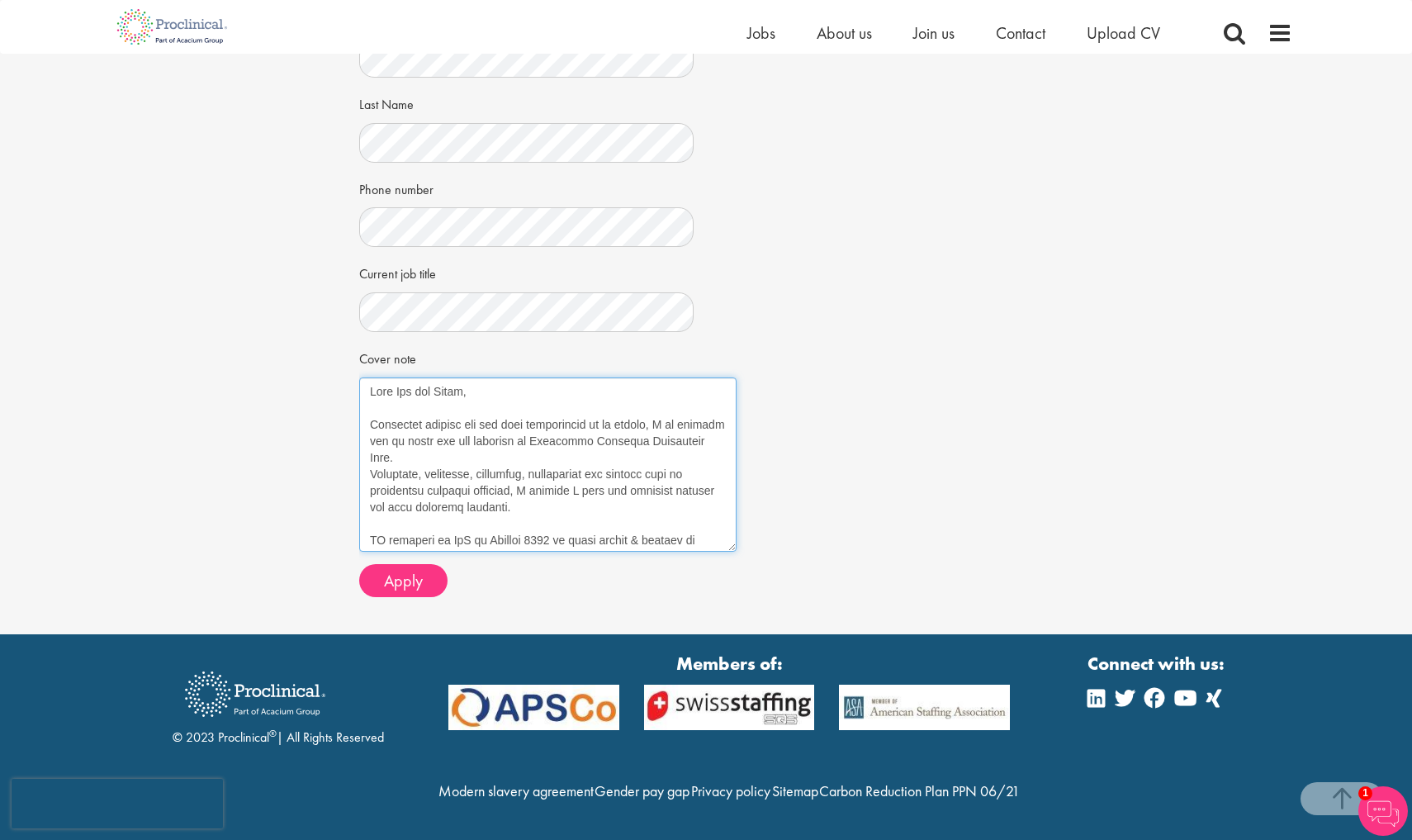
scroll to position [0, 0]
click at [277, 431] on div "Apply Job information Biomarker Clinical Operations Lead Location: Basel-City, …" at bounding box center [706, 115] width 1437 height 1038
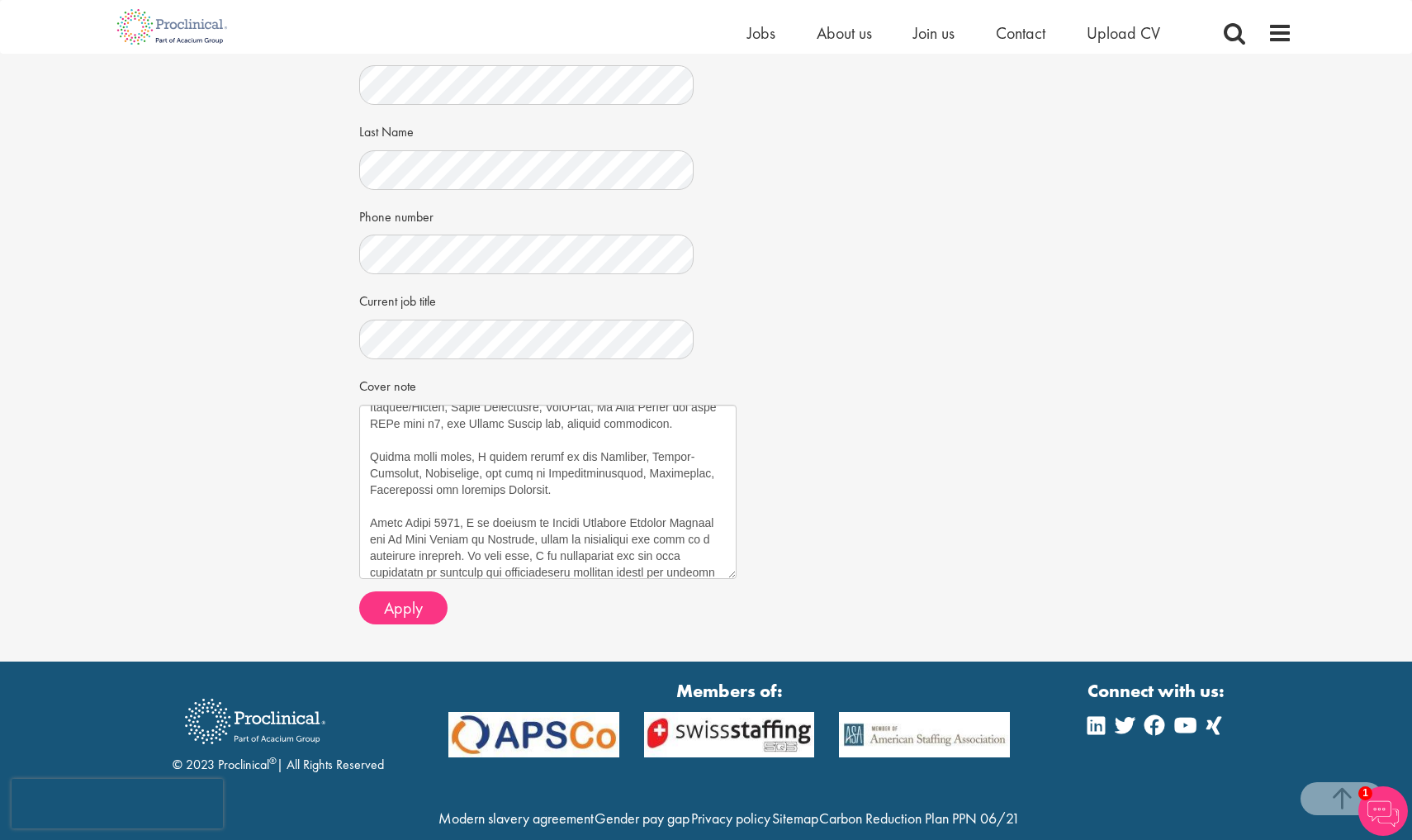
scroll to position [296, 0]
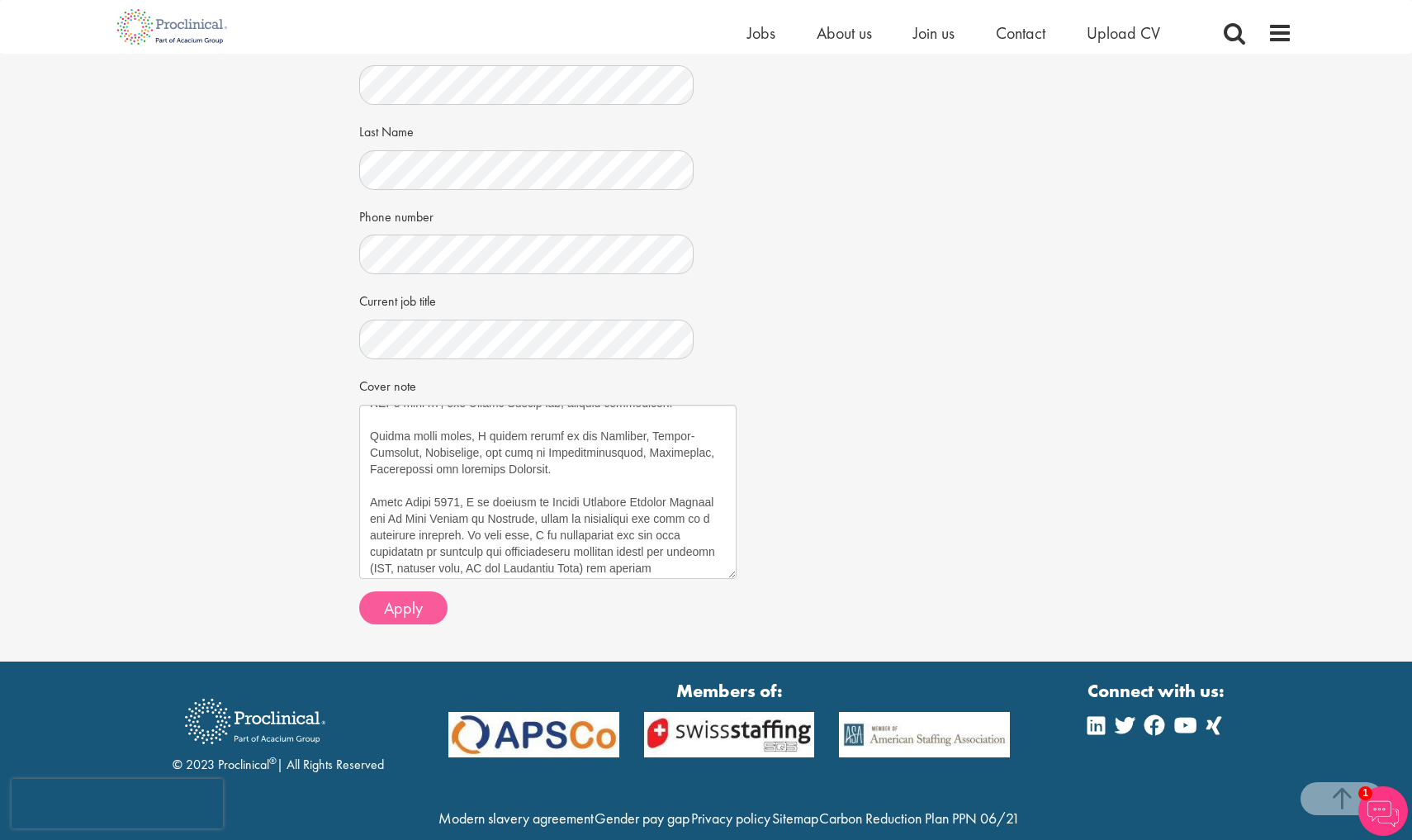
click at [415, 597] on span "Apply" at bounding box center [403, 607] width 39 height 21
click at [403, 605] on span "Apply" at bounding box center [403, 607] width 39 height 21
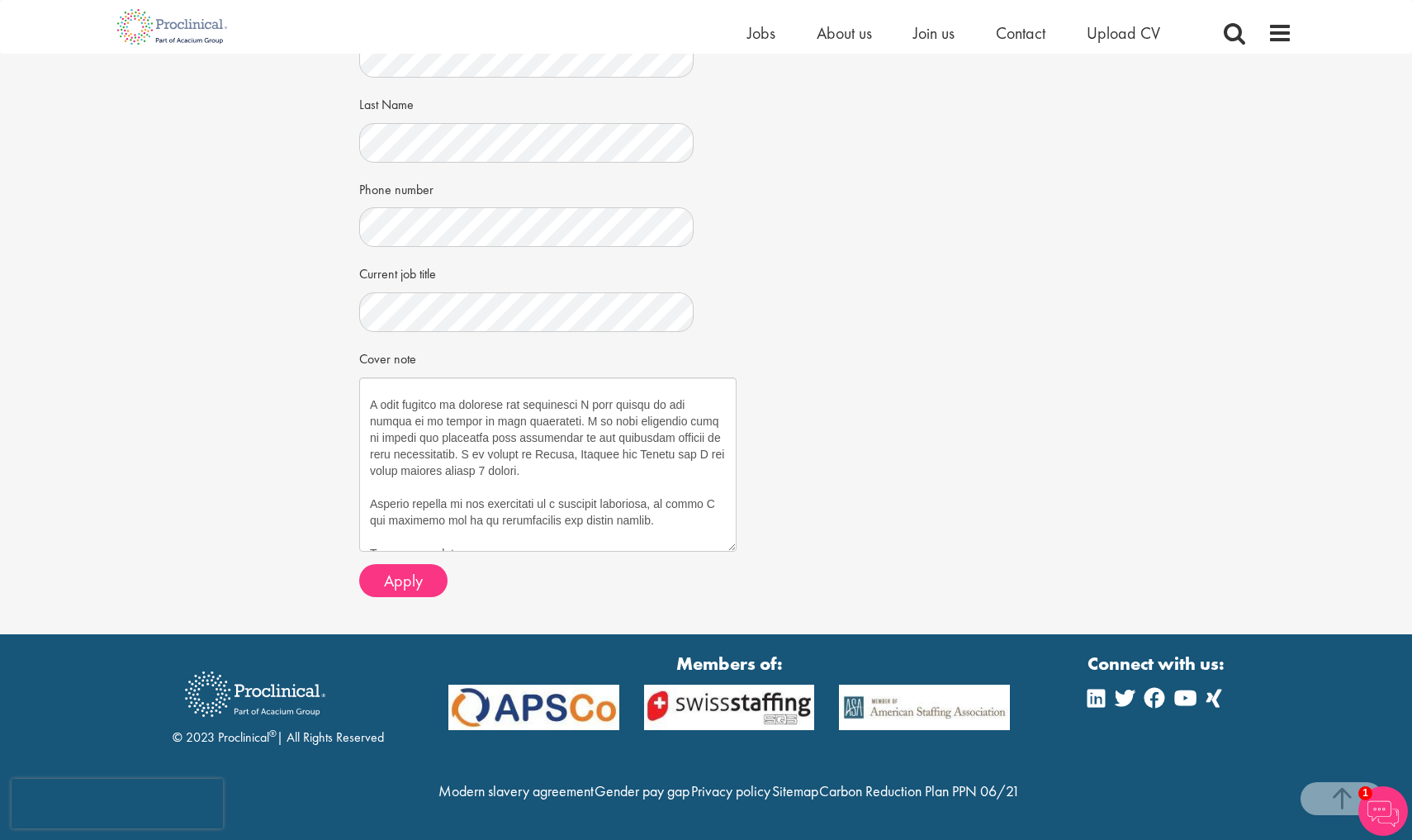
scroll to position [1043, 0]
click at [460, 501] on textarea "Cover note" at bounding box center [547, 464] width 377 height 174
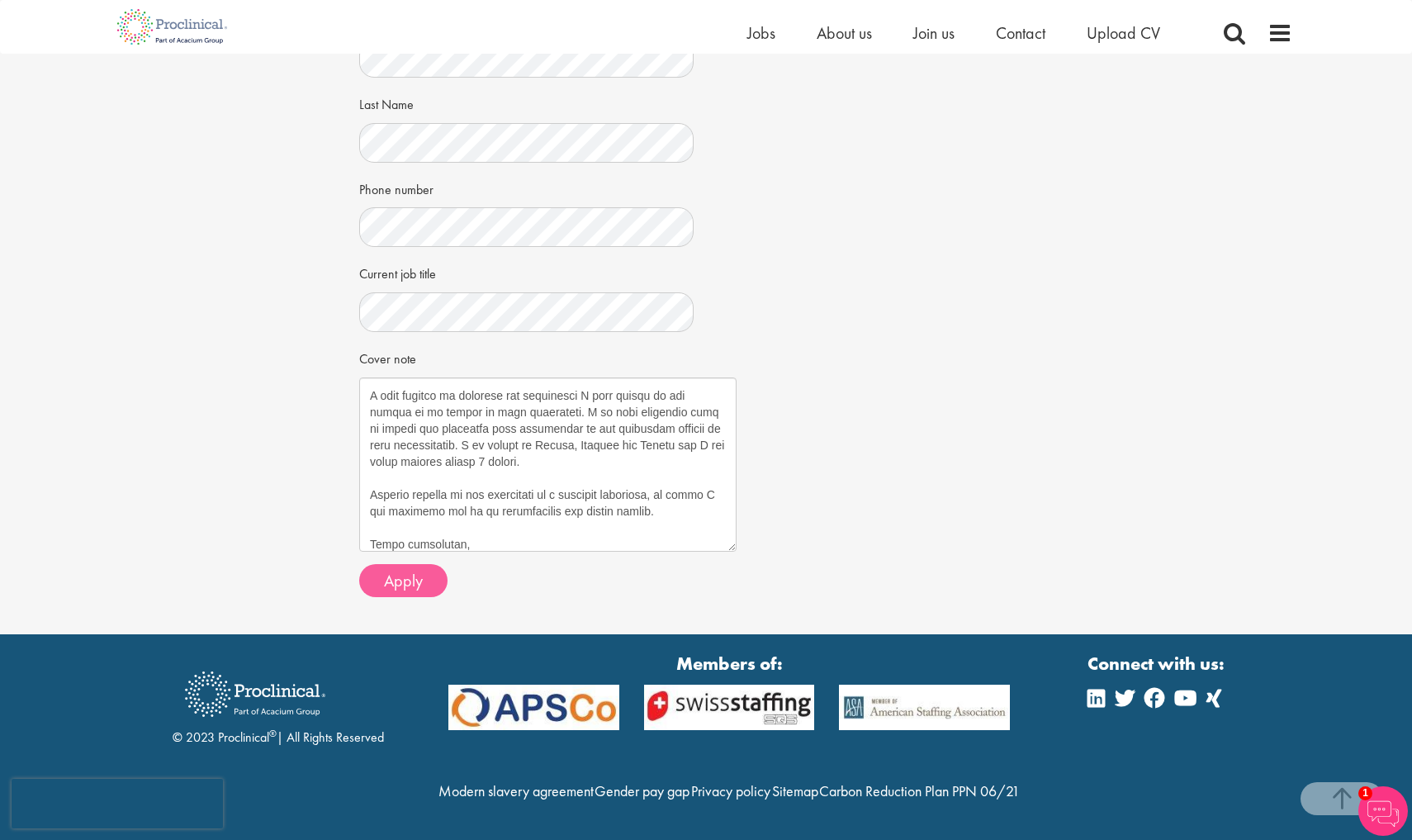
click at [412, 569] on span "Apply" at bounding box center [403, 580] width 39 height 21
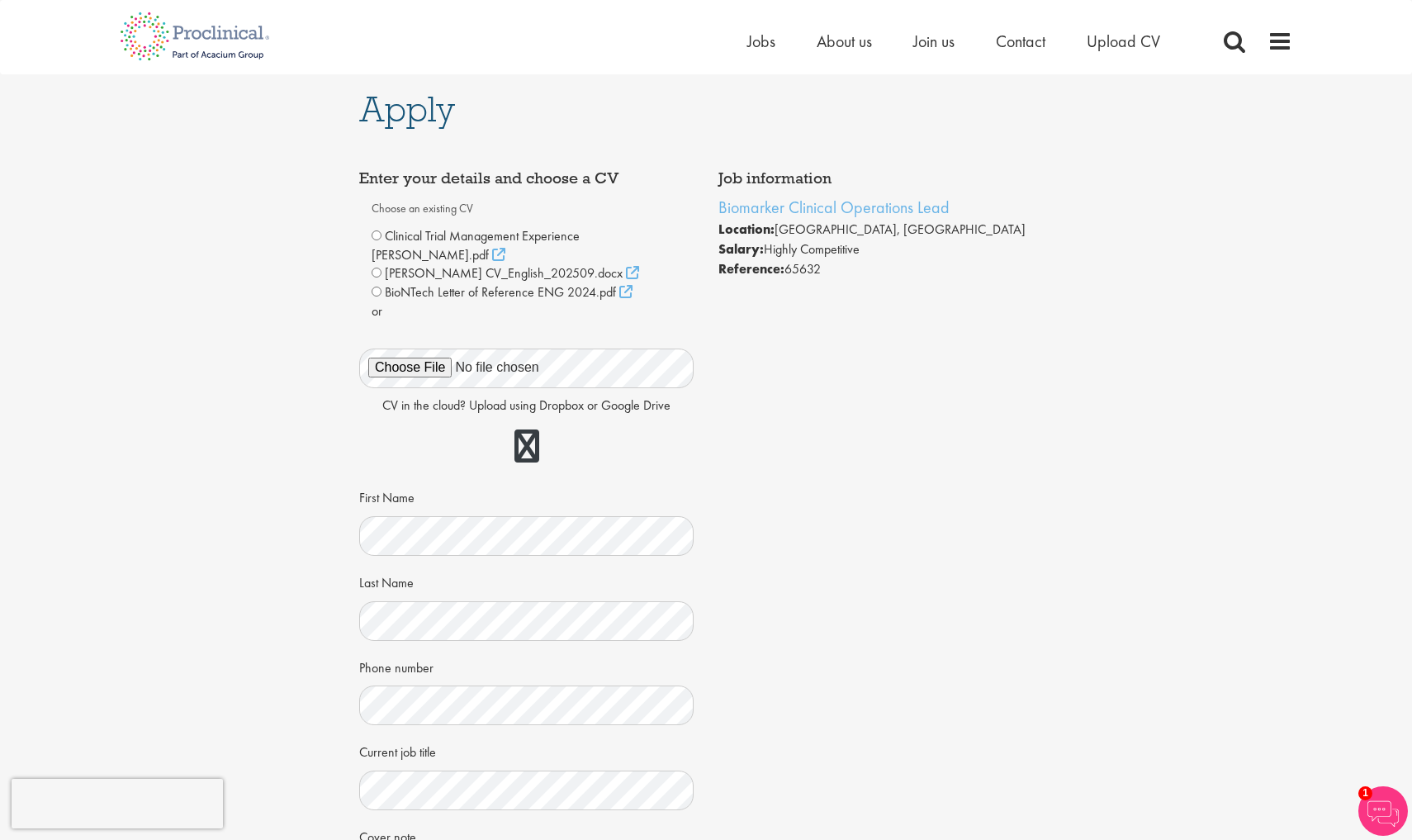
scroll to position [0, 0]
click at [521, 440] on link at bounding box center [526, 446] width 25 height 33
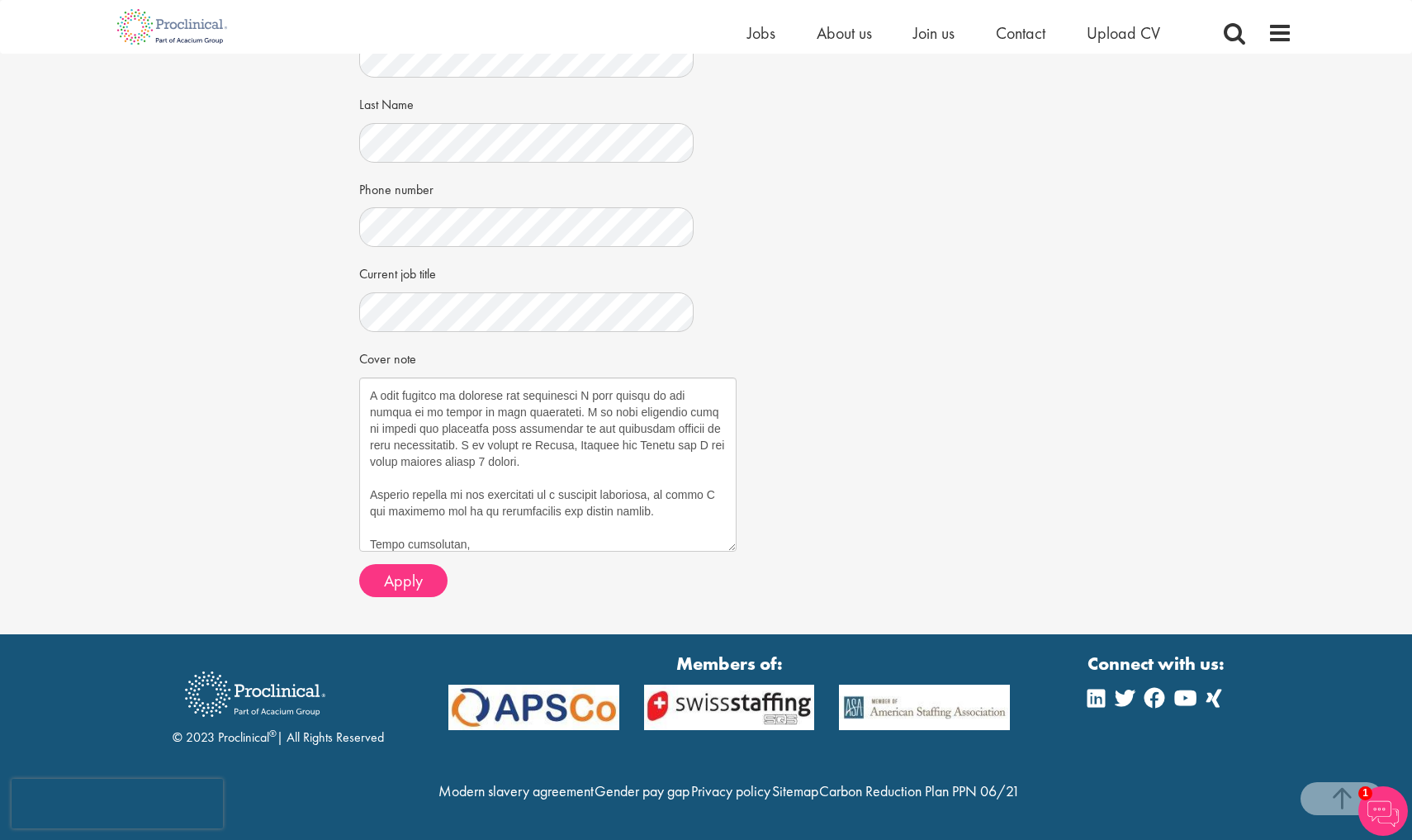
scroll to position [485, 0]
click at [1369, 799] on span "1" at bounding box center [1365, 793] width 14 height 14
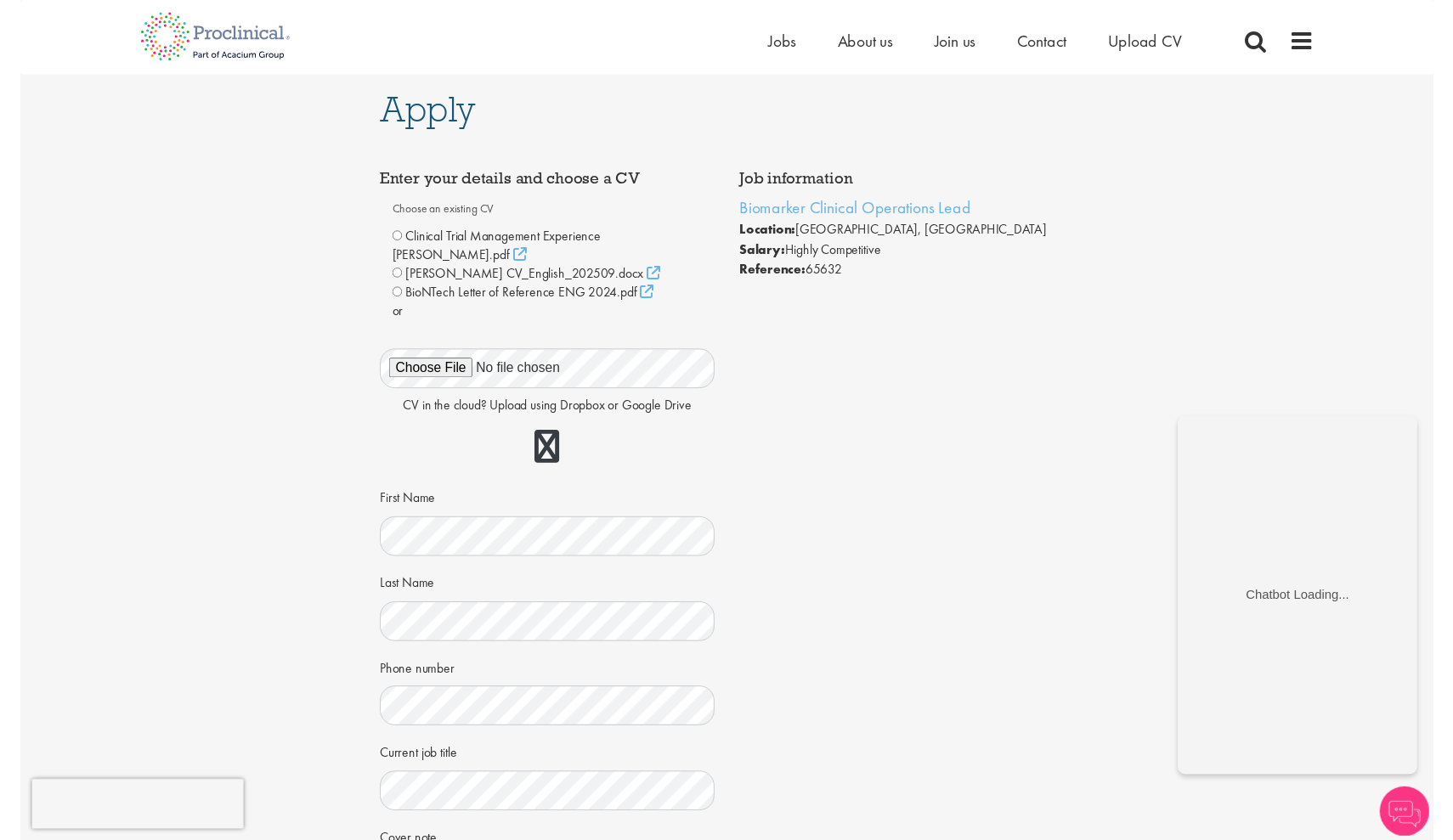
scroll to position [0, 0]
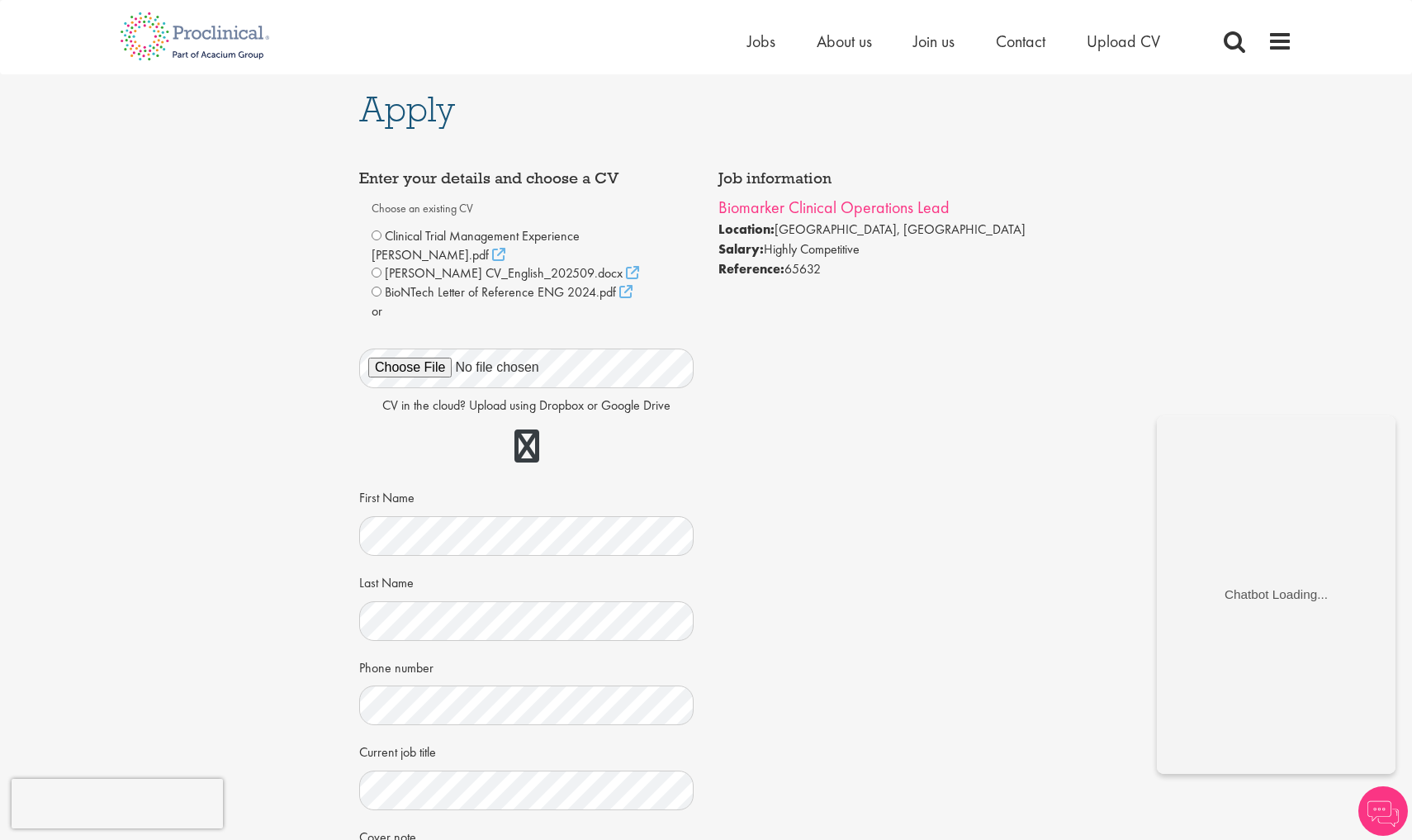
click at [736, 206] on link "Biomarker Clinical Operations Lead" at bounding box center [833, 207] width 231 height 21
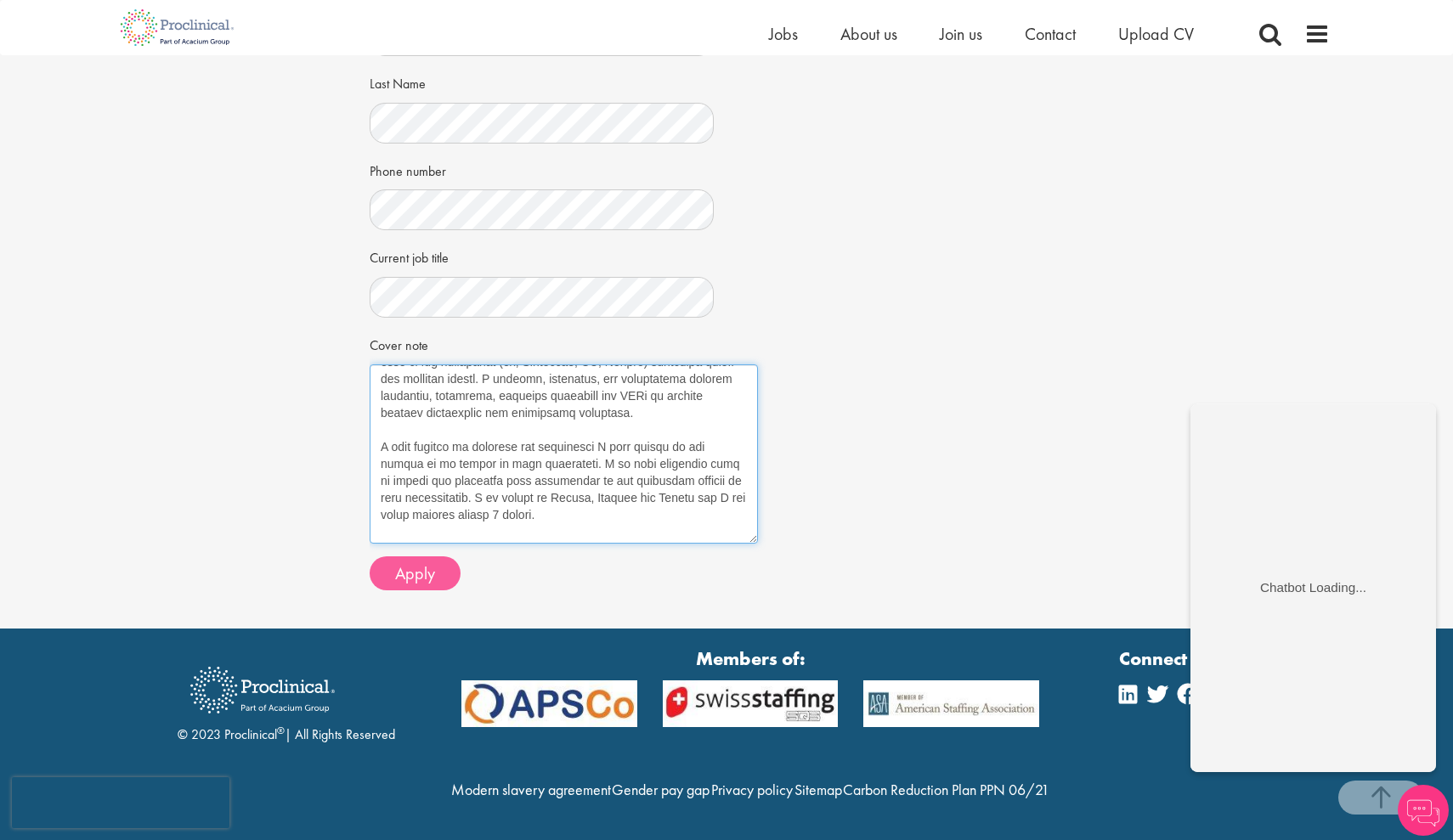
scroll to position [1090, 0]
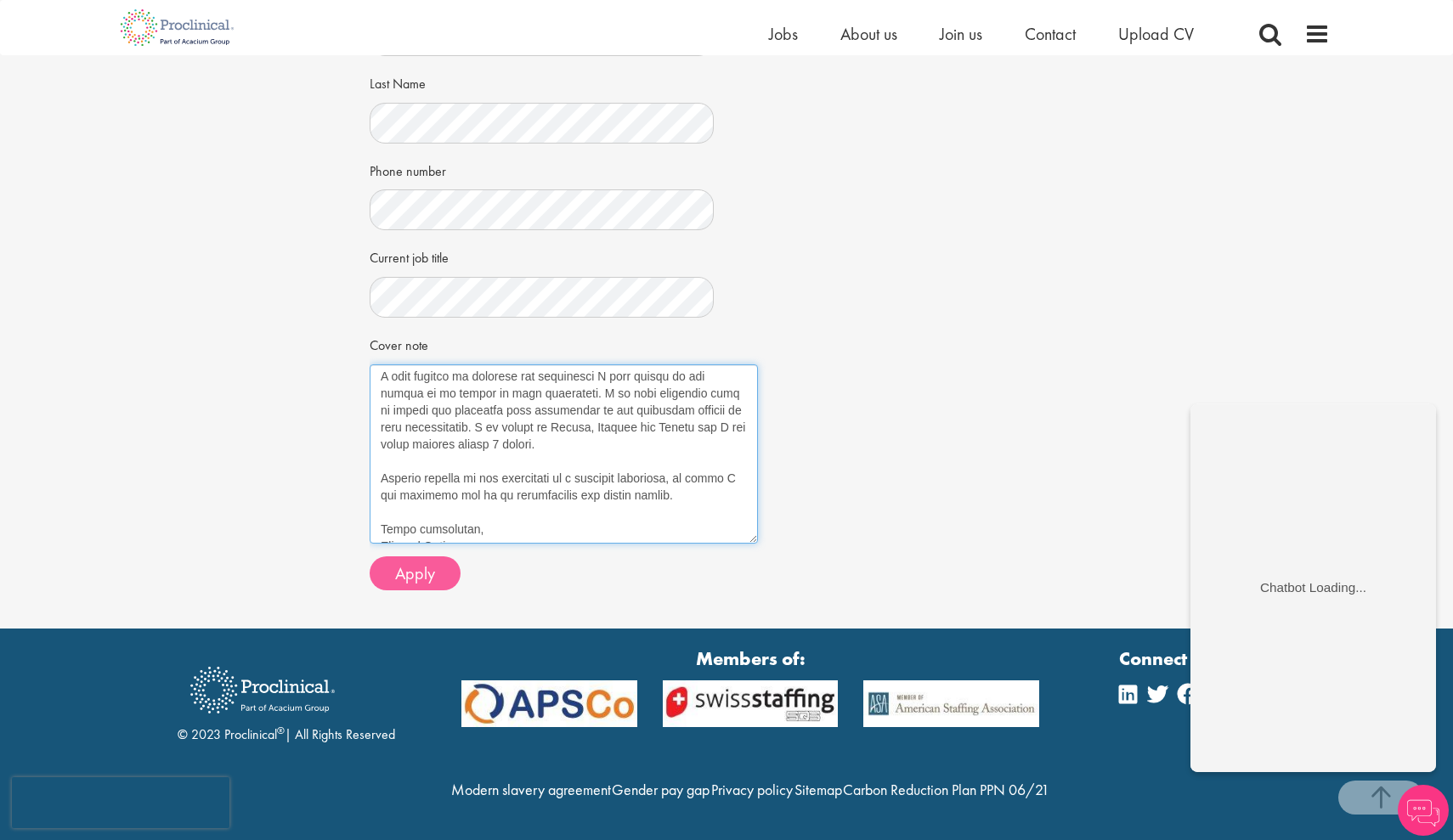
drag, startPoint x: 381, startPoint y: 342, endPoint x: 457, endPoint y: 539, distance: 211.2
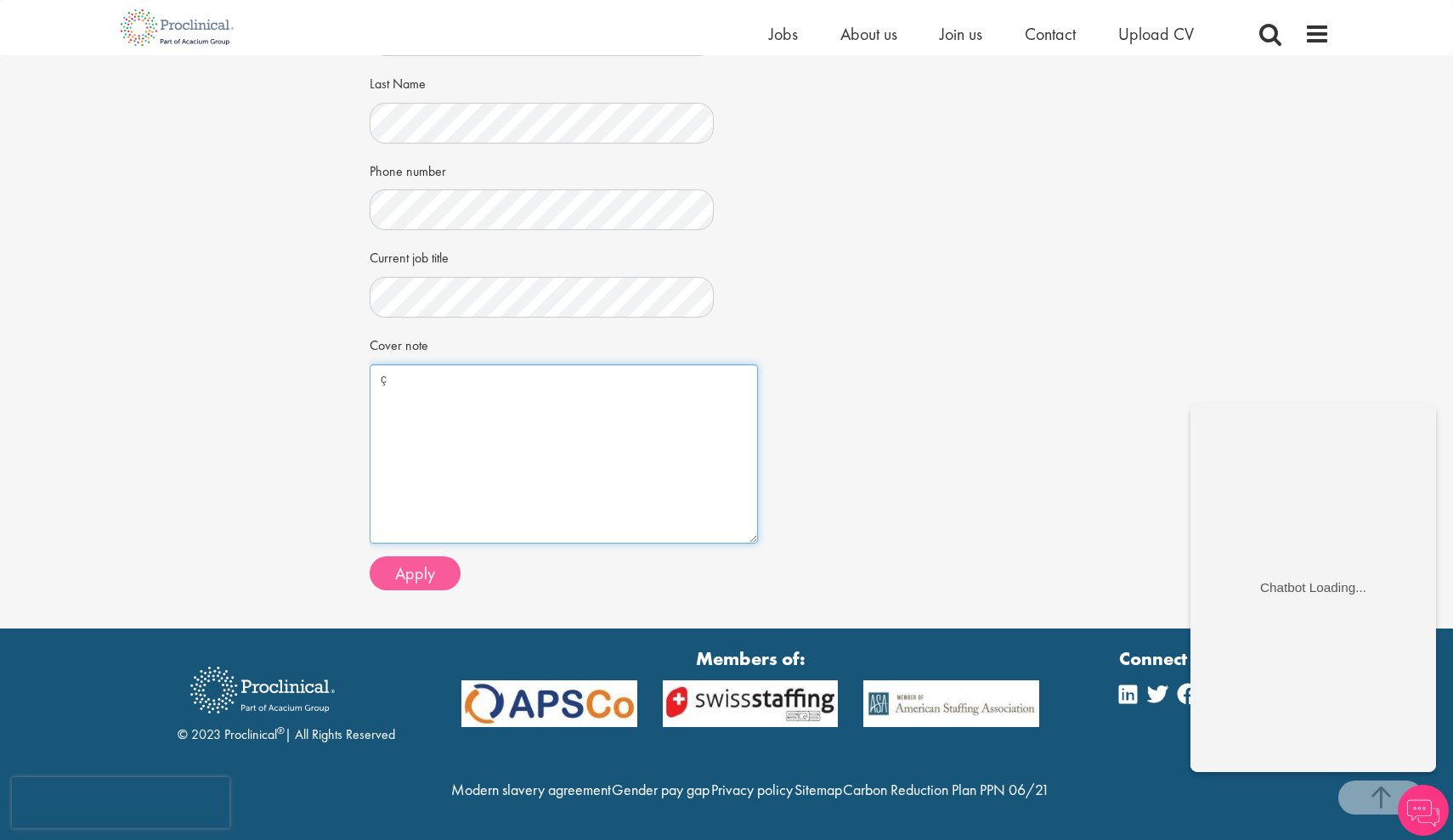
scroll to position [0, 0]
type textarea "Dear Sir and Madam, Currently looking for the next opportunity in my career, I …"
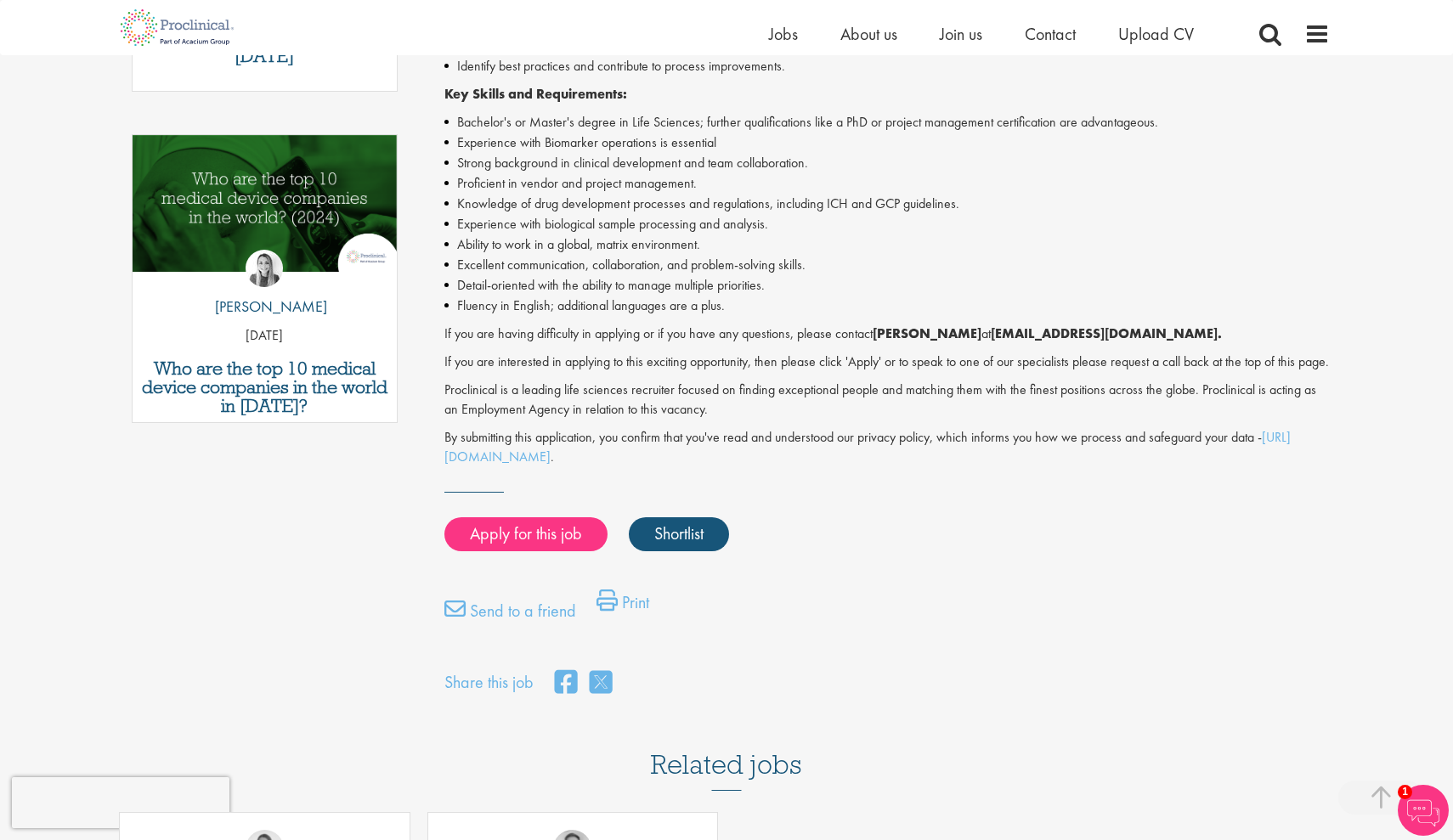
scroll to position [813, 0]
drag, startPoint x: 974, startPoint y: 327, endPoint x: 1118, endPoint y: 331, distance: 144.1
click at [1118, 331] on strong "[EMAIL_ADDRESS][DOMAIN_NAME]." at bounding box center [1107, 335] width 231 height 18
copy p "[EMAIL_ADDRESS][DOMAIN_NAME]"
